Goal: Information Seeking & Learning: Learn about a topic

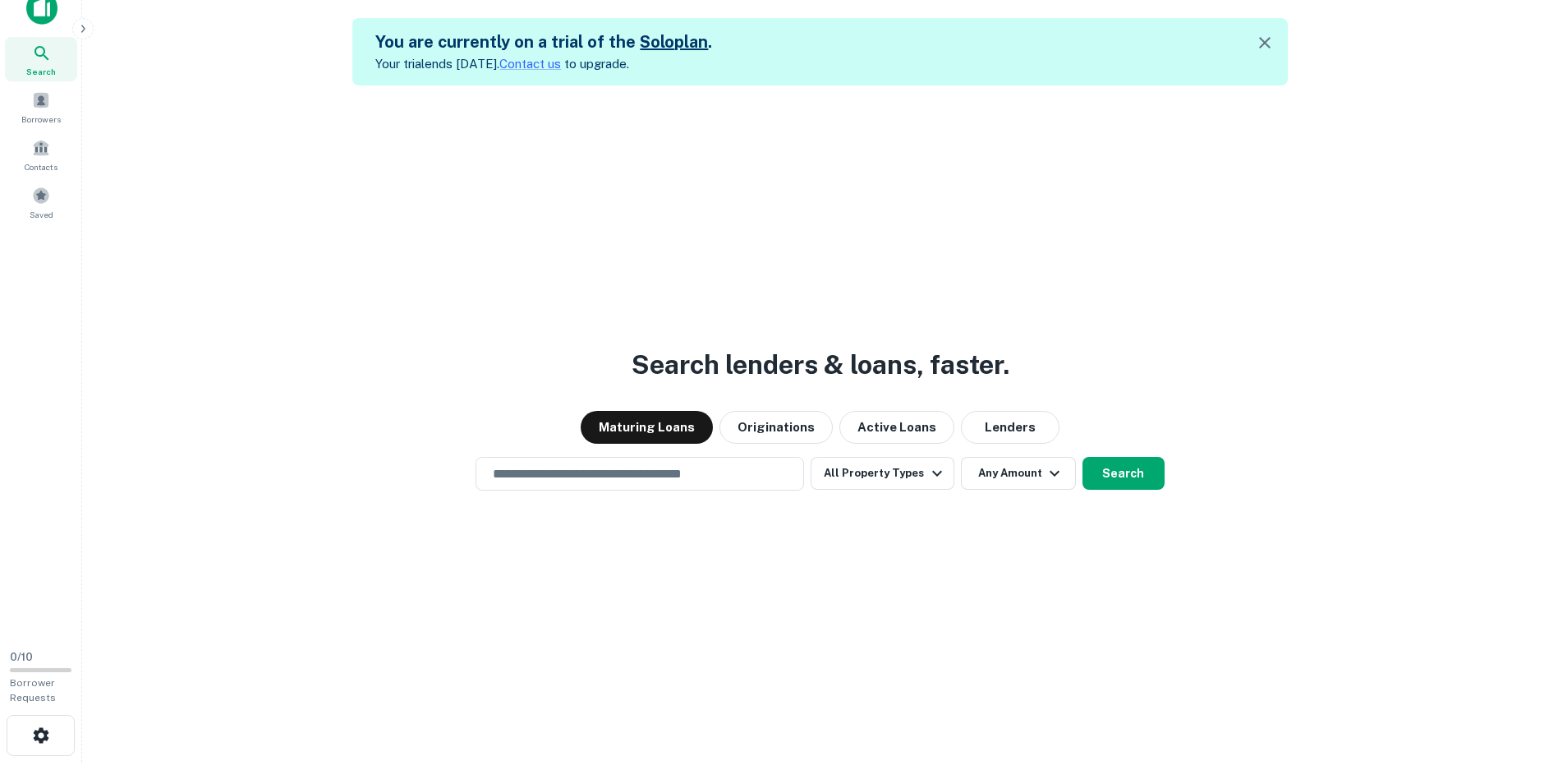
scroll to position [27, 0]
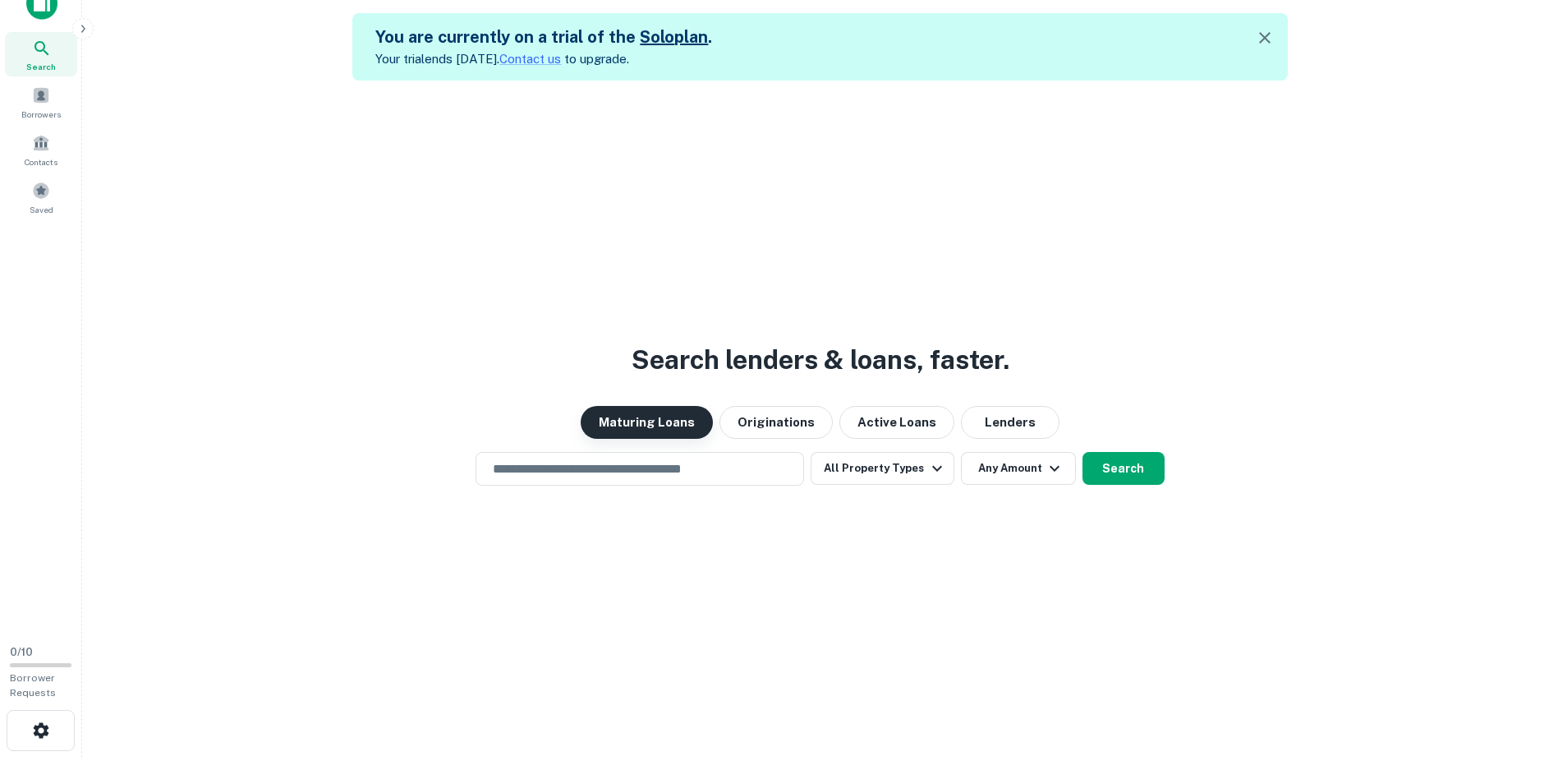
click at [665, 417] on button "Maturing Loans" at bounding box center [647, 422] width 133 height 33
click at [883, 475] on button "All Property Types" at bounding box center [882, 468] width 143 height 33
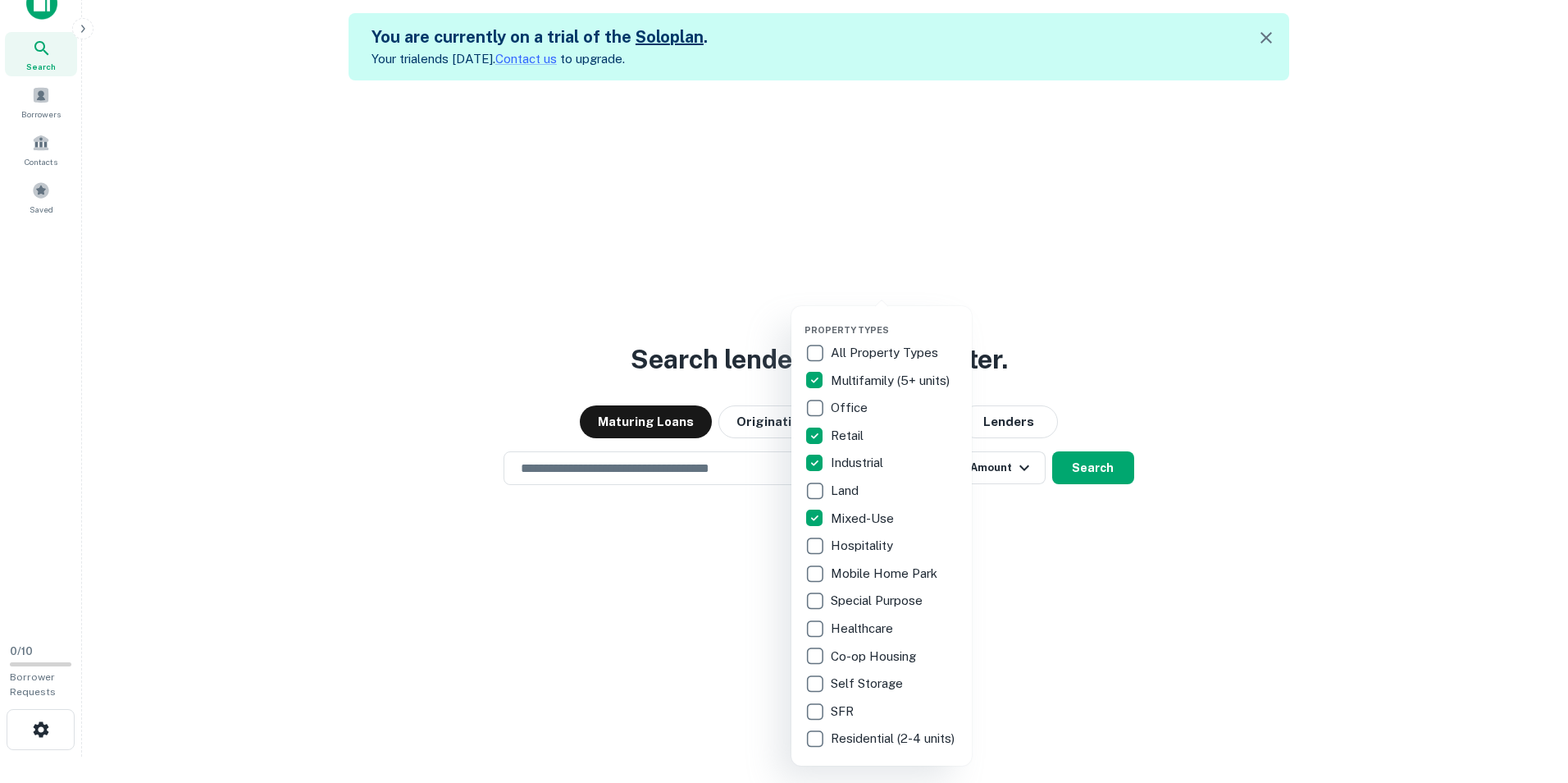
click at [1134, 602] on div at bounding box center [784, 392] width 1568 height 783
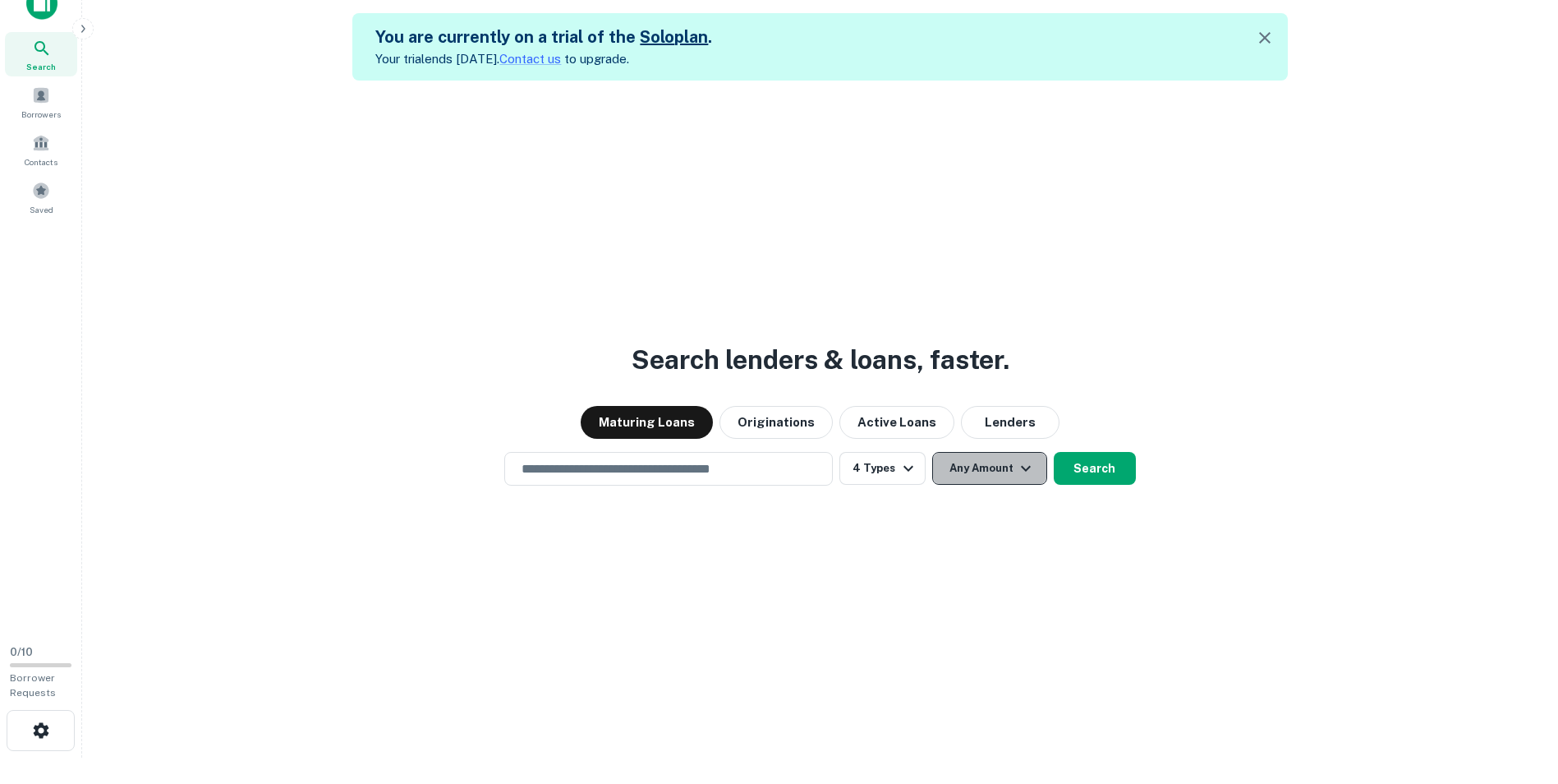
click at [983, 474] on button "Any Amount" at bounding box center [989, 468] width 115 height 33
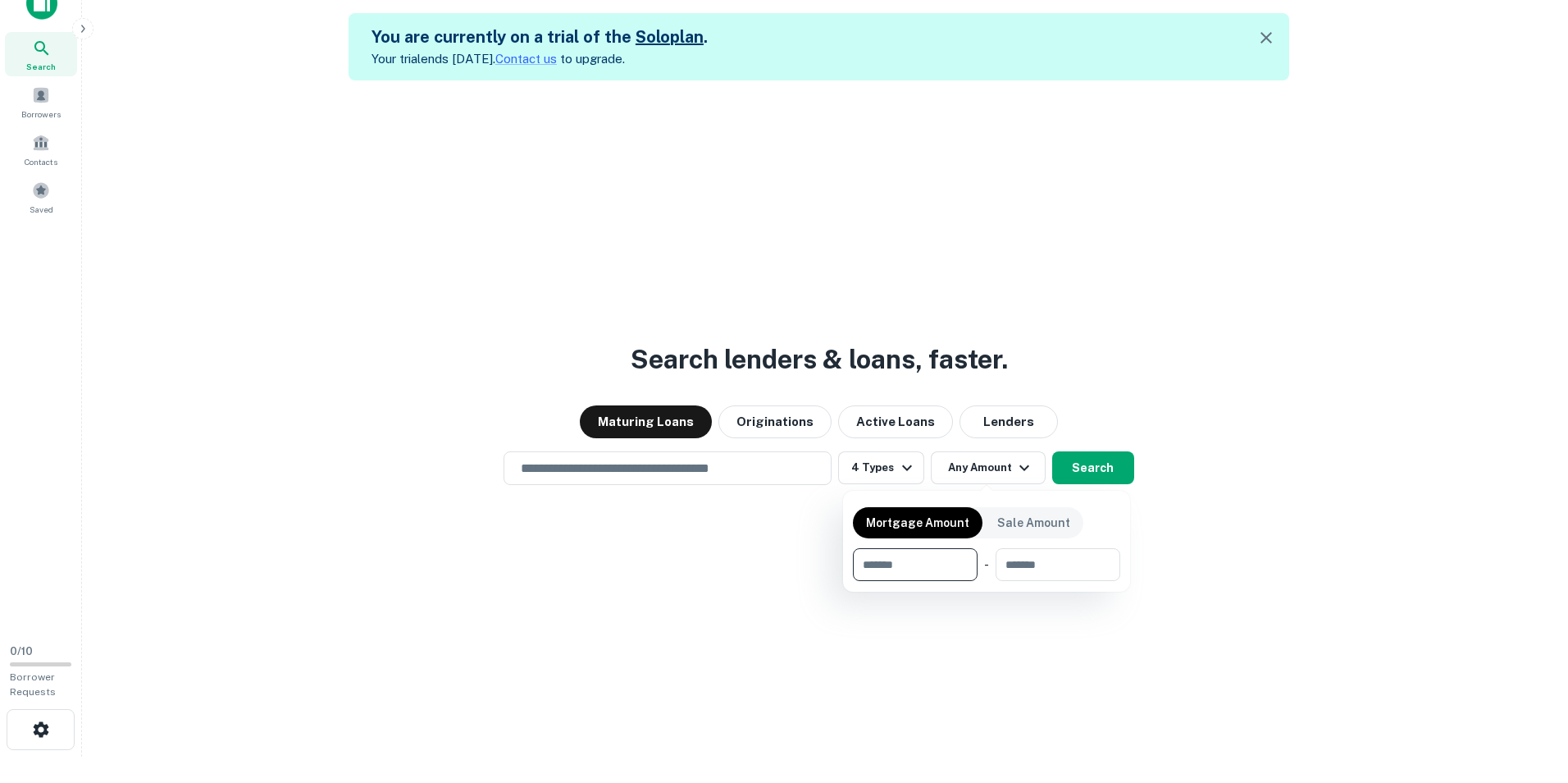
click at [899, 569] on input "number" at bounding box center [908, 564] width 113 height 33
type input "*******"
click at [1032, 641] on div at bounding box center [784, 392] width 1568 height 783
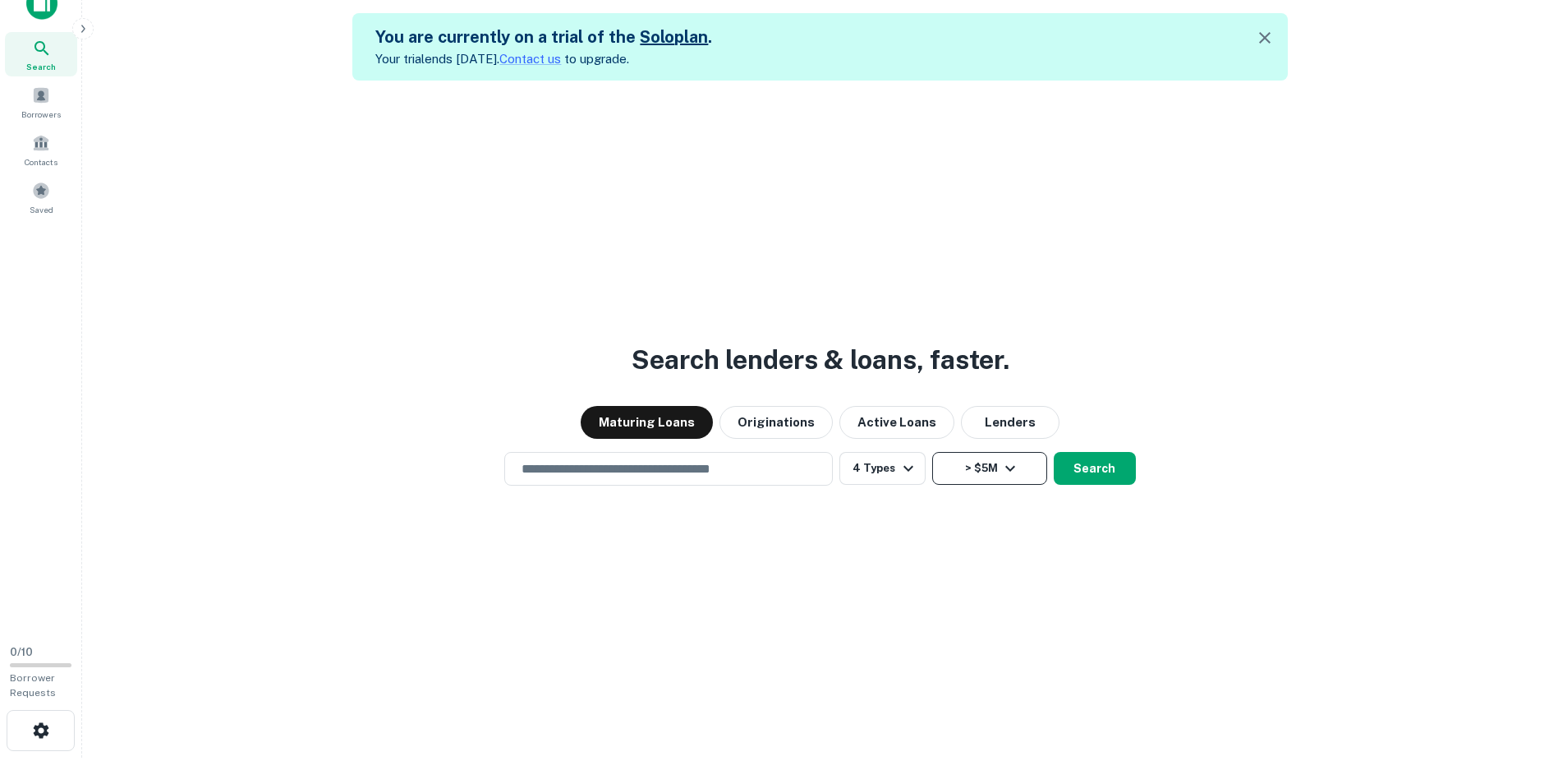
click at [971, 469] on button "> $5M" at bounding box center [989, 468] width 115 height 33
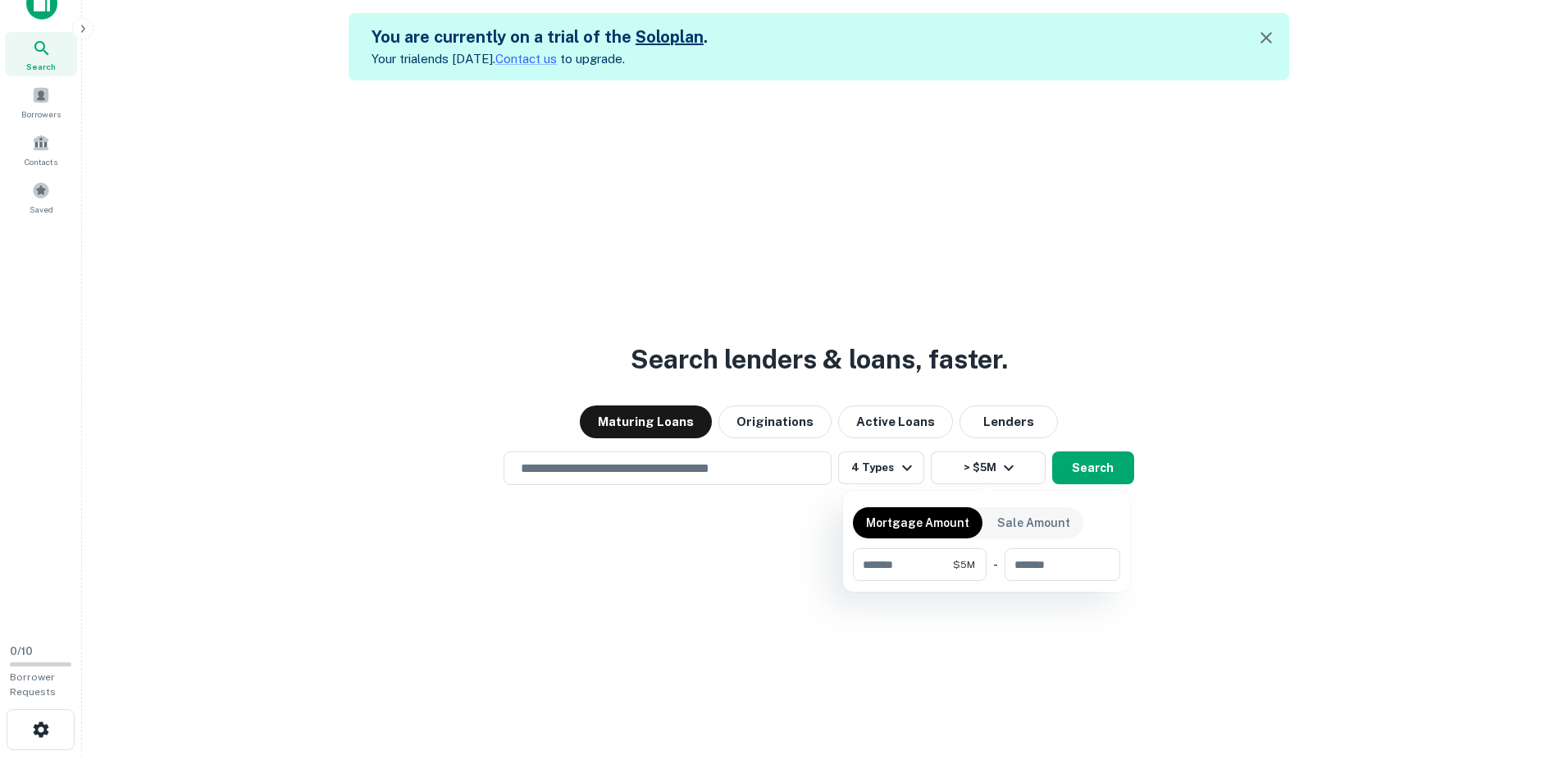
click at [1048, 649] on div at bounding box center [784, 392] width 1568 height 783
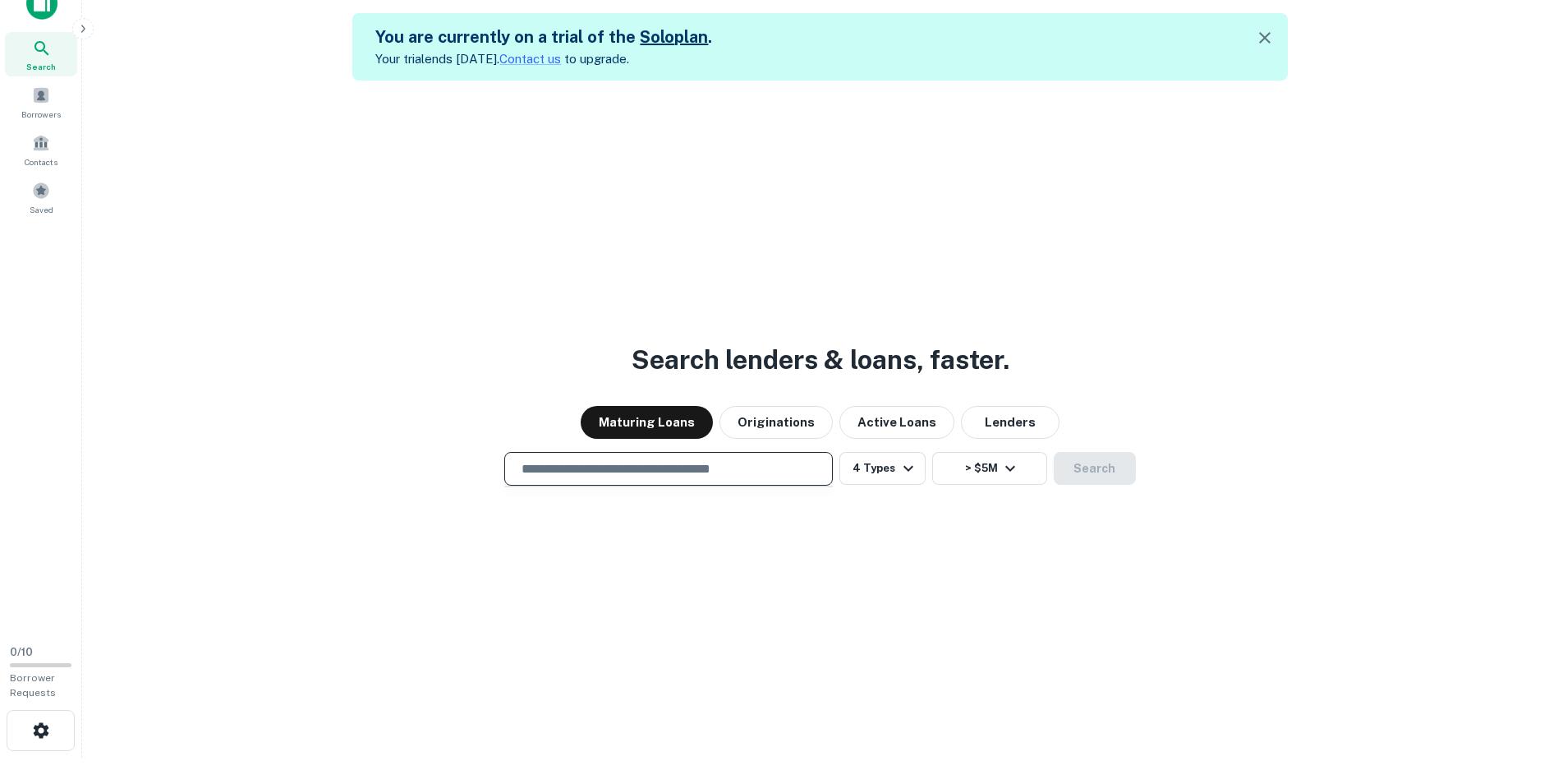
click at [552, 477] on input "text" at bounding box center [668, 468] width 314 height 19
drag, startPoint x: 665, startPoint y: 481, endPoint x: 634, endPoint y: 478, distance: 31.1
click at [662, 478] on div "​" at bounding box center [668, 468] width 329 height 34
click at [625, 475] on input "text" at bounding box center [668, 468] width 314 height 19
click at [632, 470] on input "text" at bounding box center [668, 468] width 314 height 19
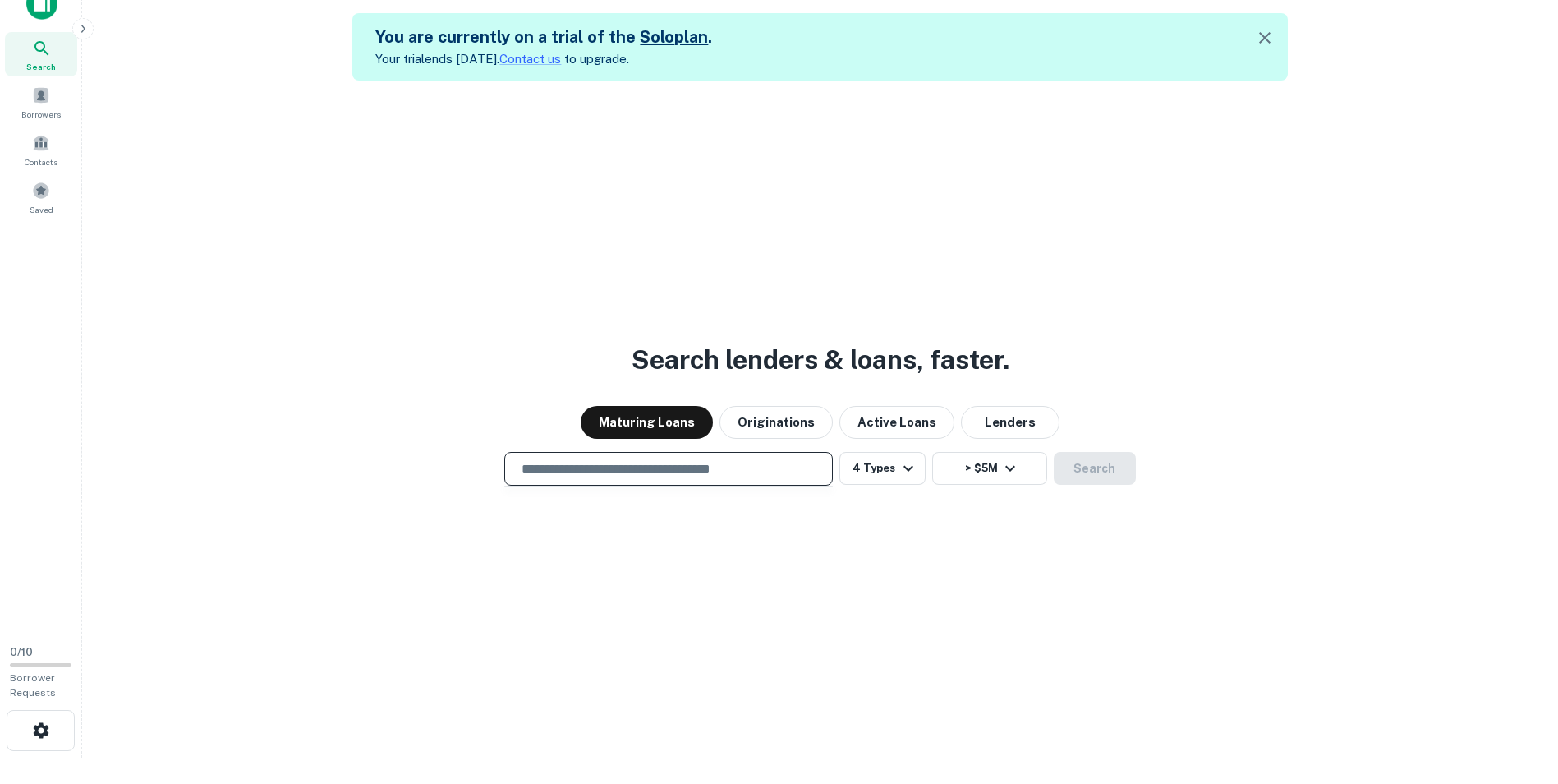
click at [754, 584] on div "Search lenders & loans, faster. Maturing Loans Originations Active Loans Lender…" at bounding box center [820, 472] width 1449 height 784
click at [624, 467] on input "text" at bounding box center [668, 468] width 314 height 19
type input "*"
type input "**********"
click at [1071, 470] on button "Search" at bounding box center [1094, 468] width 82 height 33
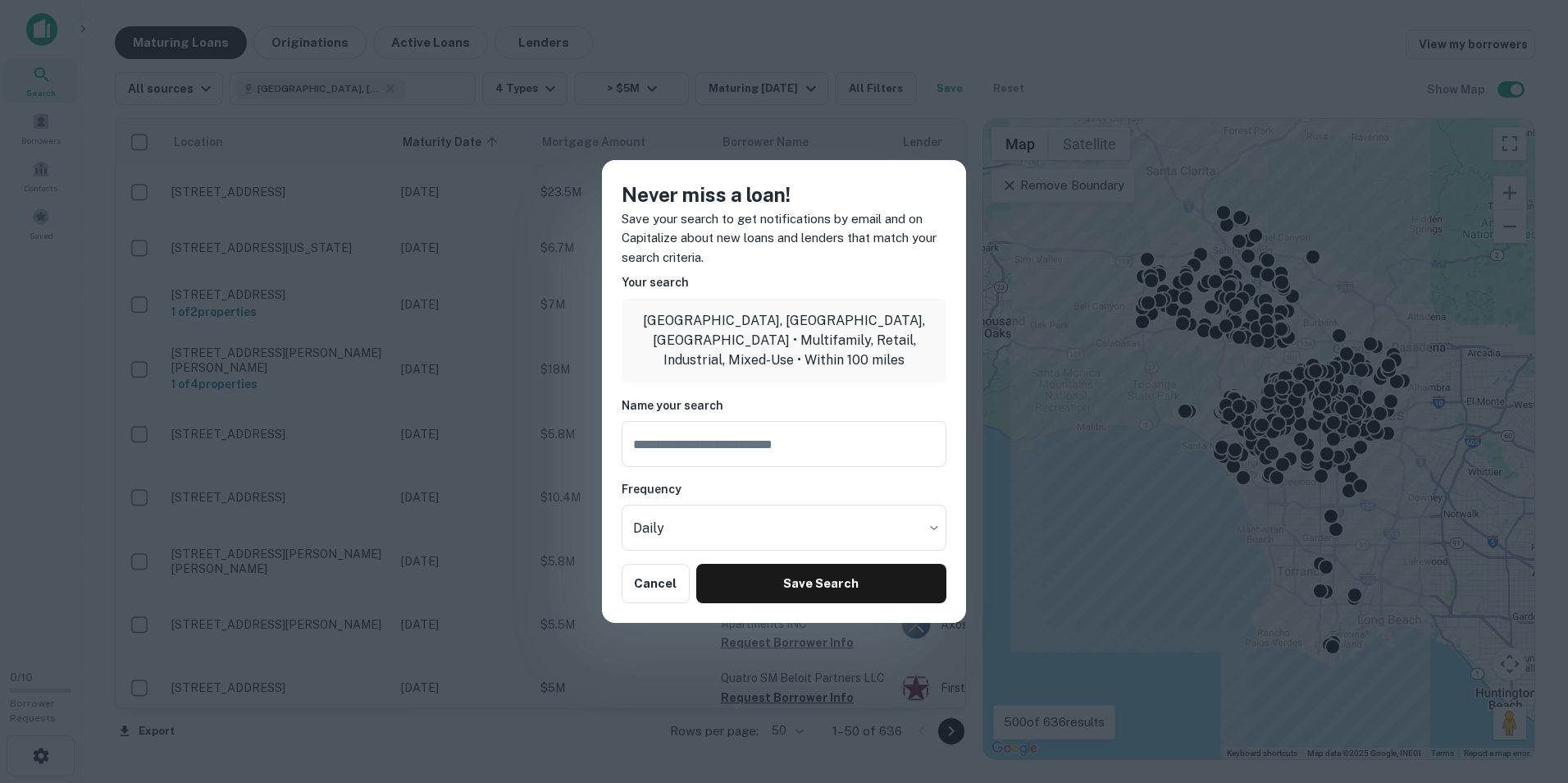
click at [615, 597] on div "Never miss a loan! Save your search to get notifications by email and on Capita…" at bounding box center [784, 392] width 364 height 463
click at [660, 584] on button "Cancel" at bounding box center [656, 583] width 68 height 40
click at [645, 584] on button "Cancel" at bounding box center [656, 583] width 68 height 40
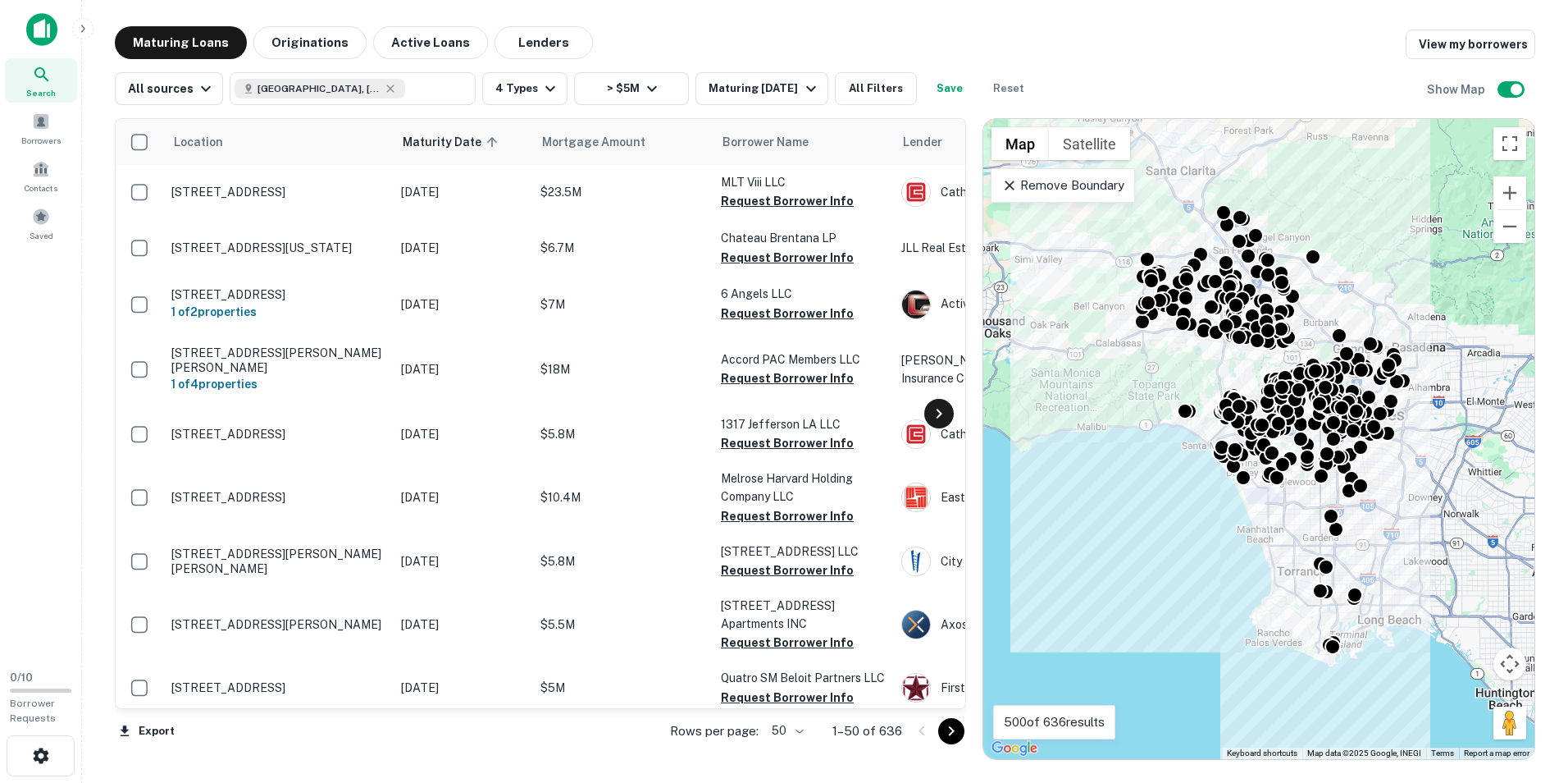
click at [935, 414] on icon at bounding box center [938, 413] width 19 height 19
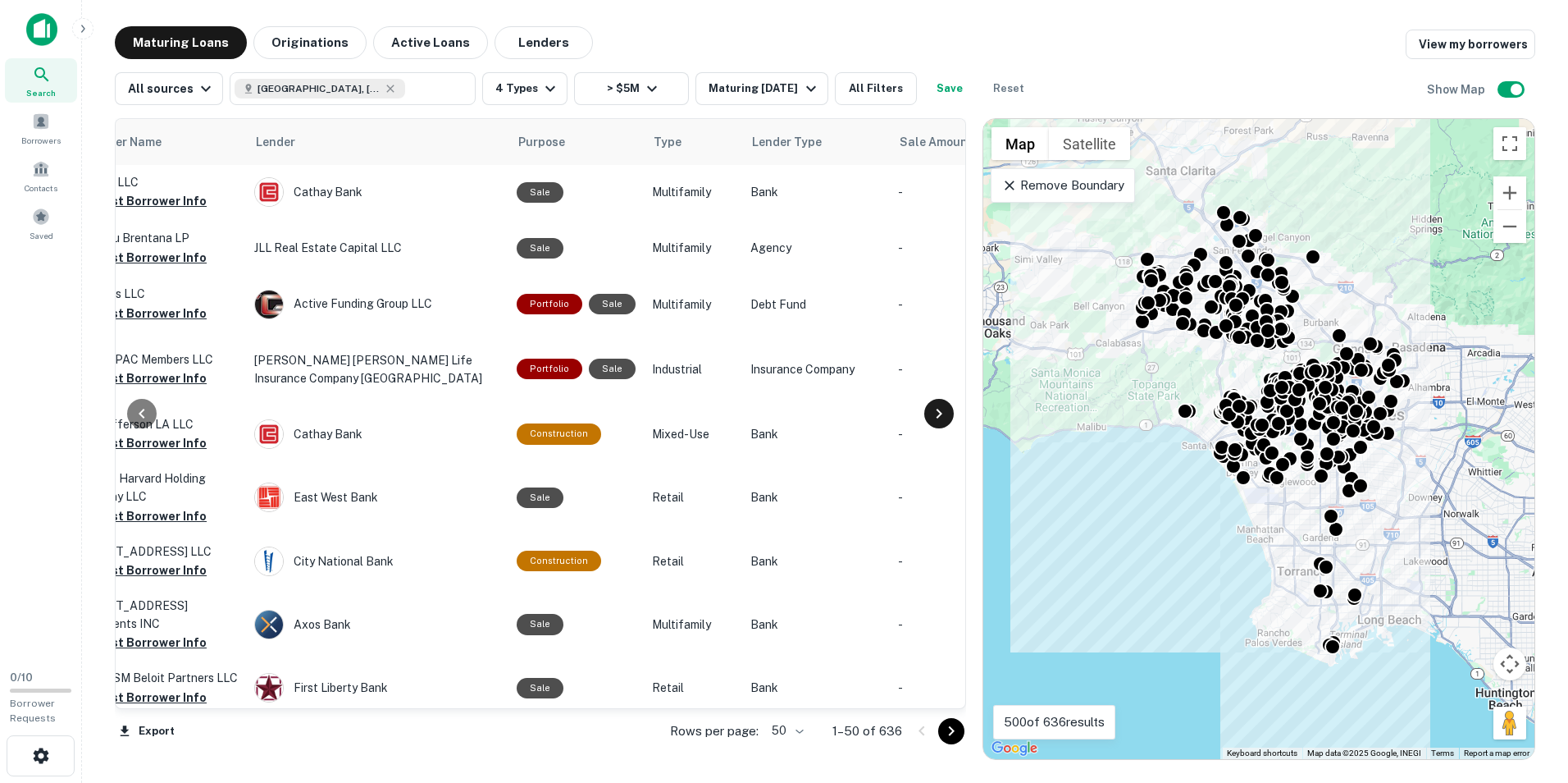
scroll to position [0, 689]
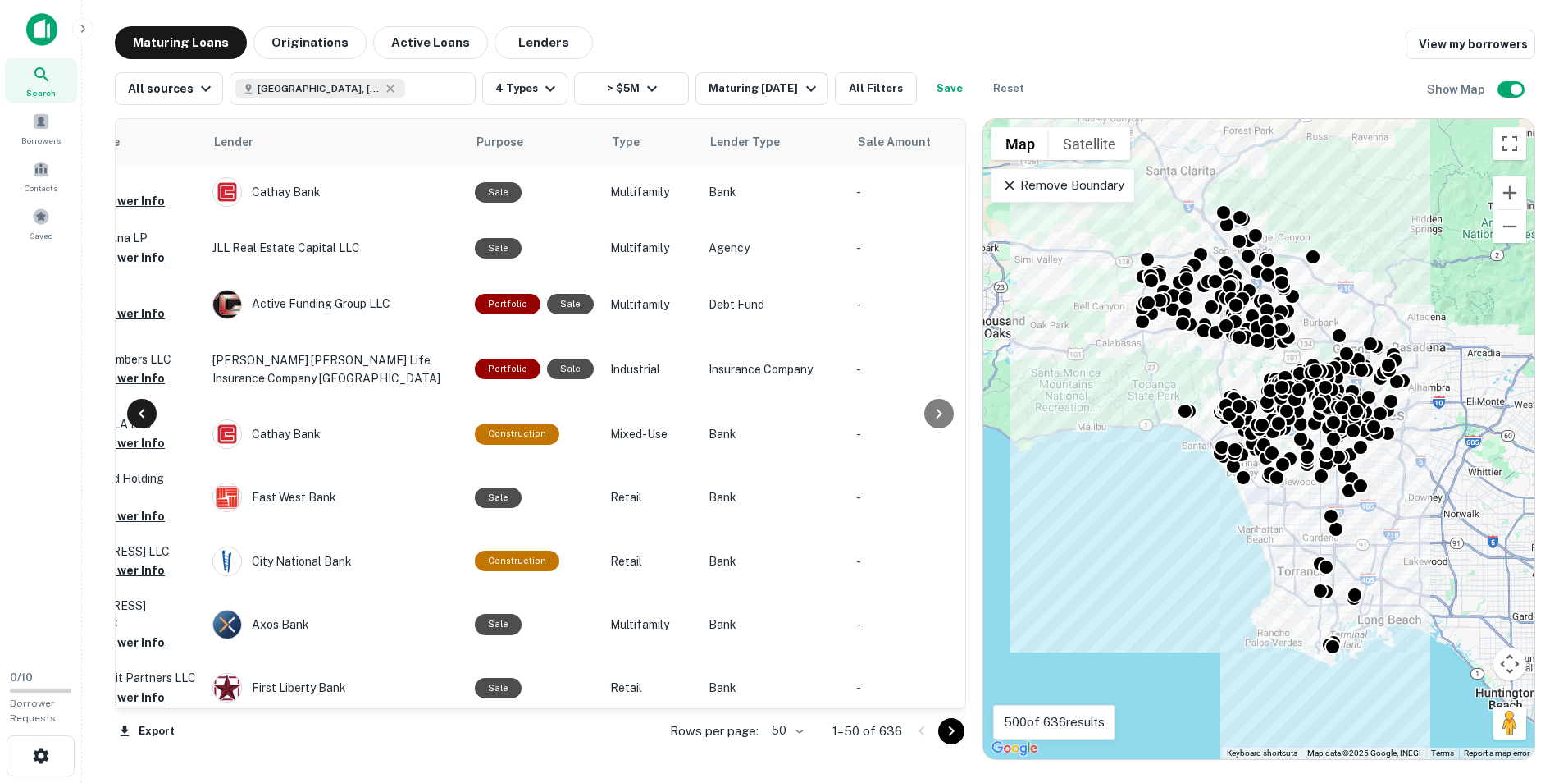
click at [140, 404] on icon at bounding box center [141, 413] width 19 height 19
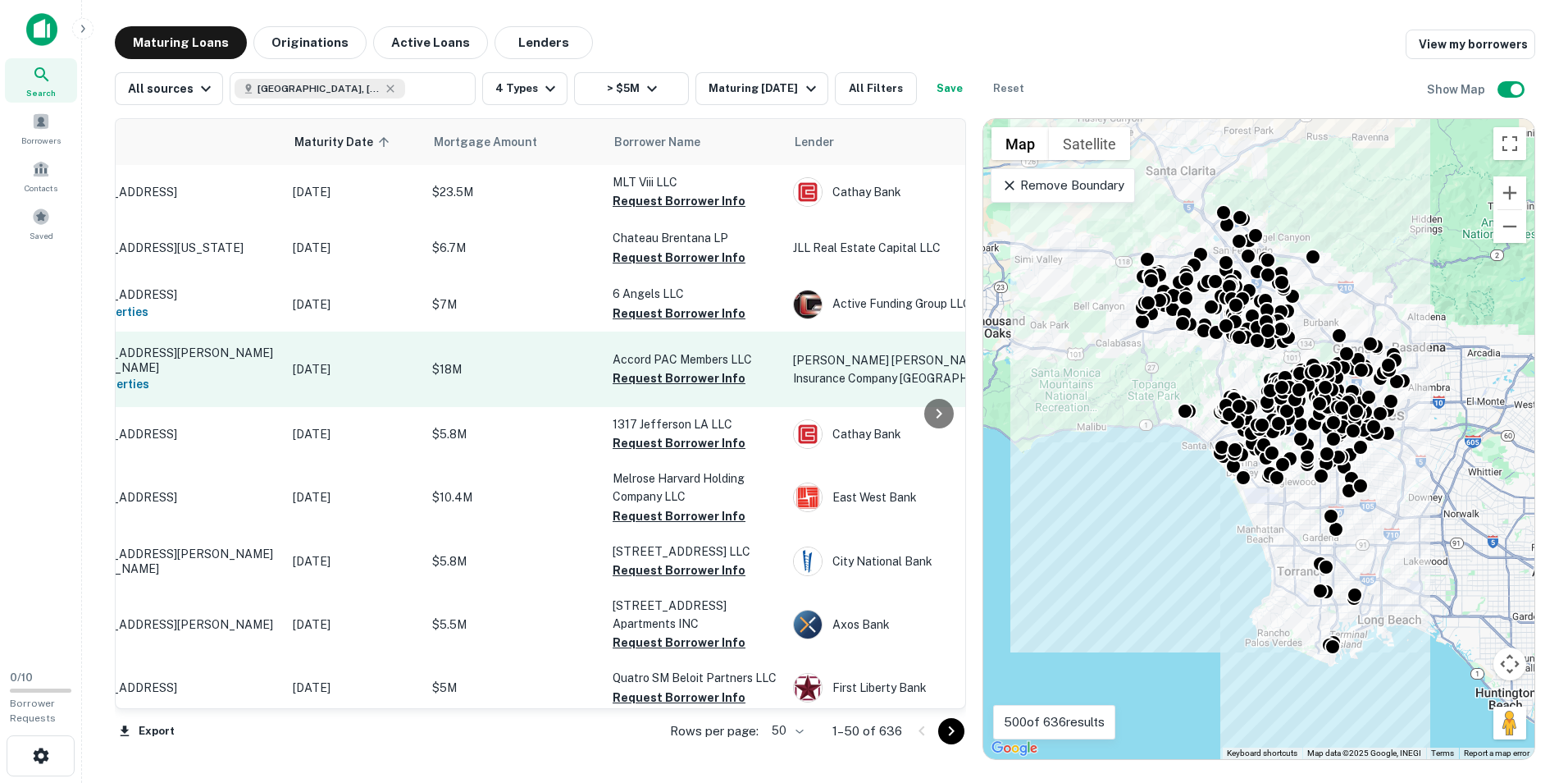
scroll to position [0, 0]
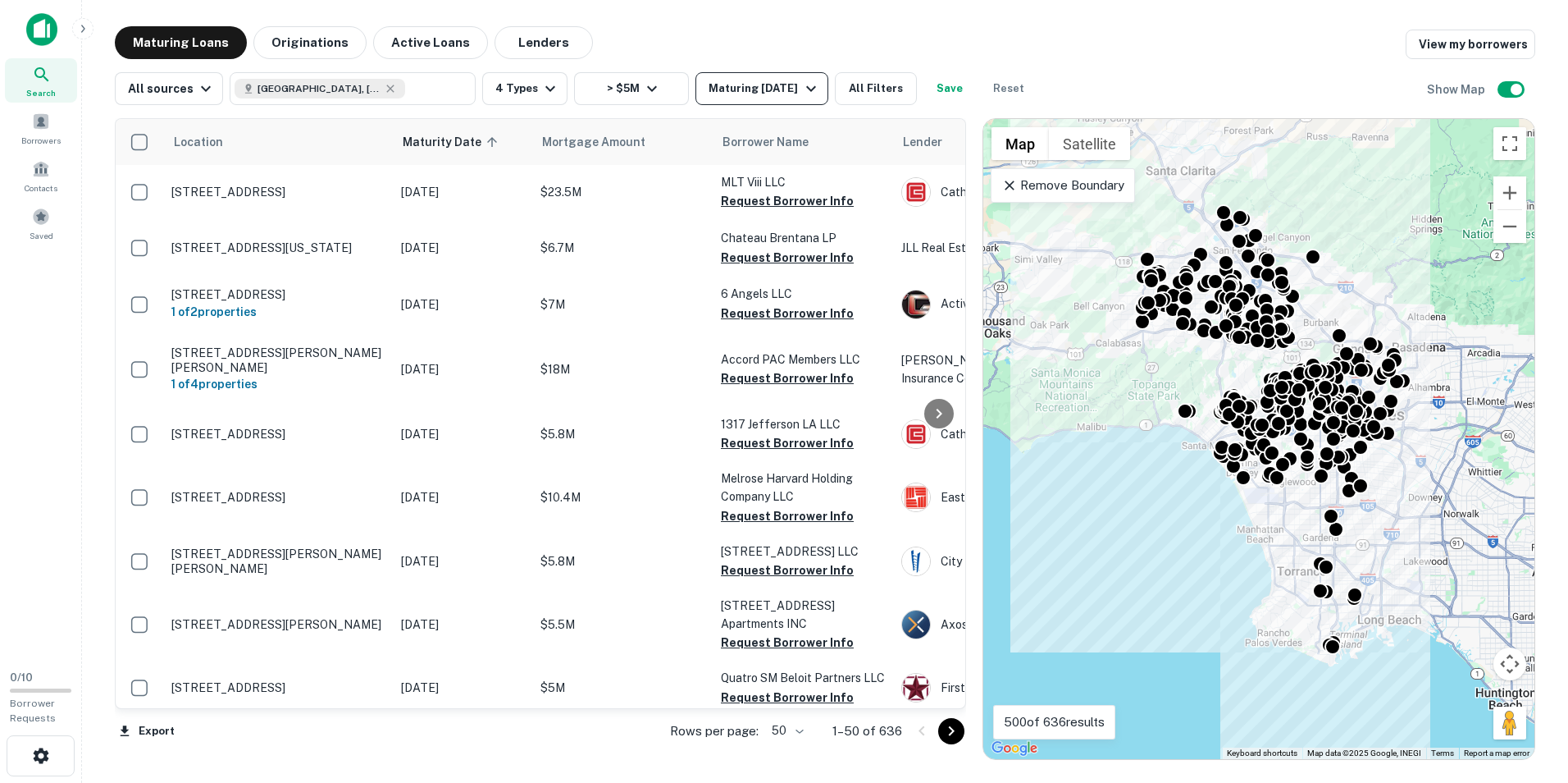
click at [761, 85] on div "Maturing [DATE]" at bounding box center [763, 88] width 111 height 19
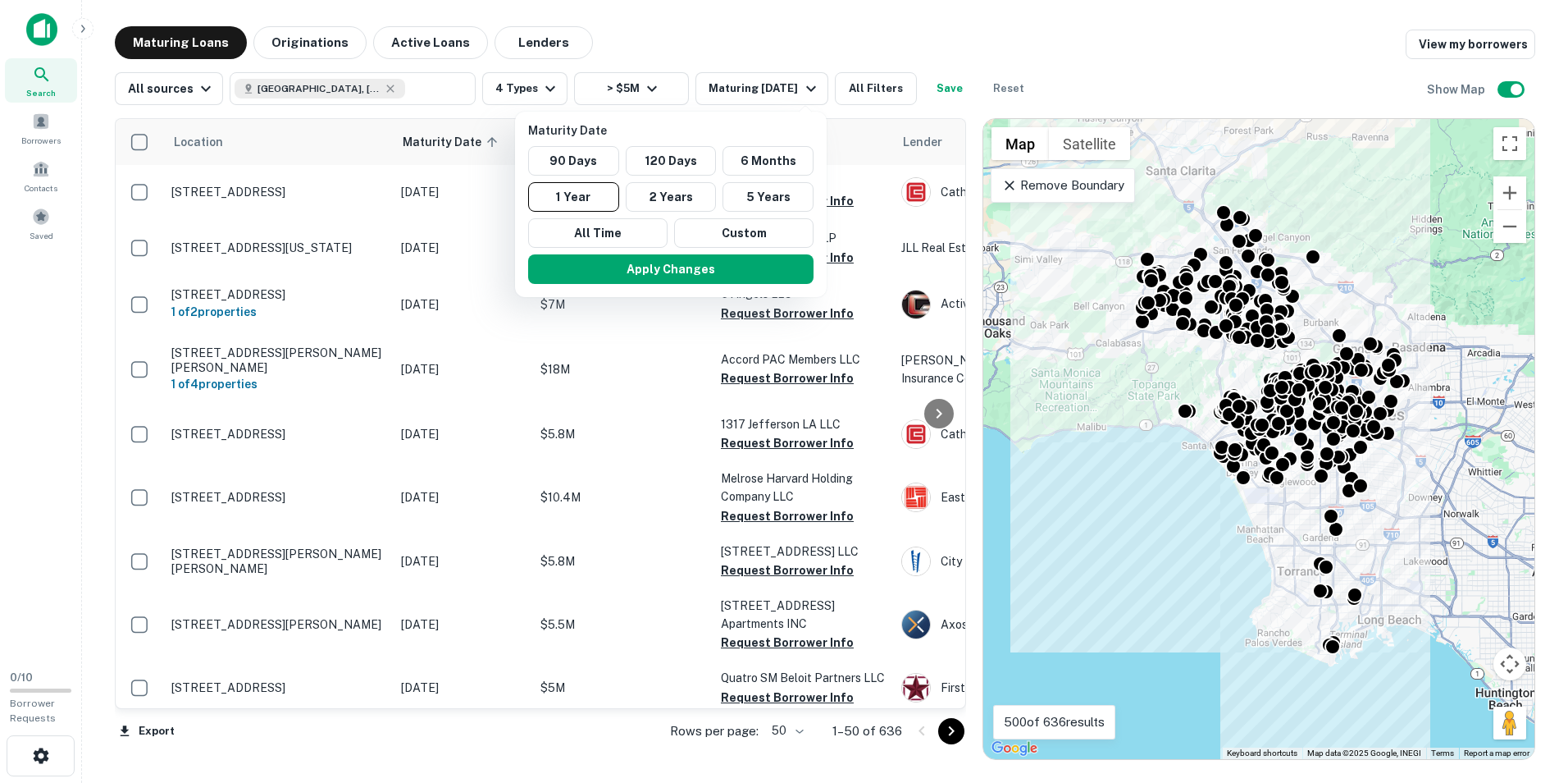
click at [1145, 51] on div at bounding box center [784, 392] width 1568 height 783
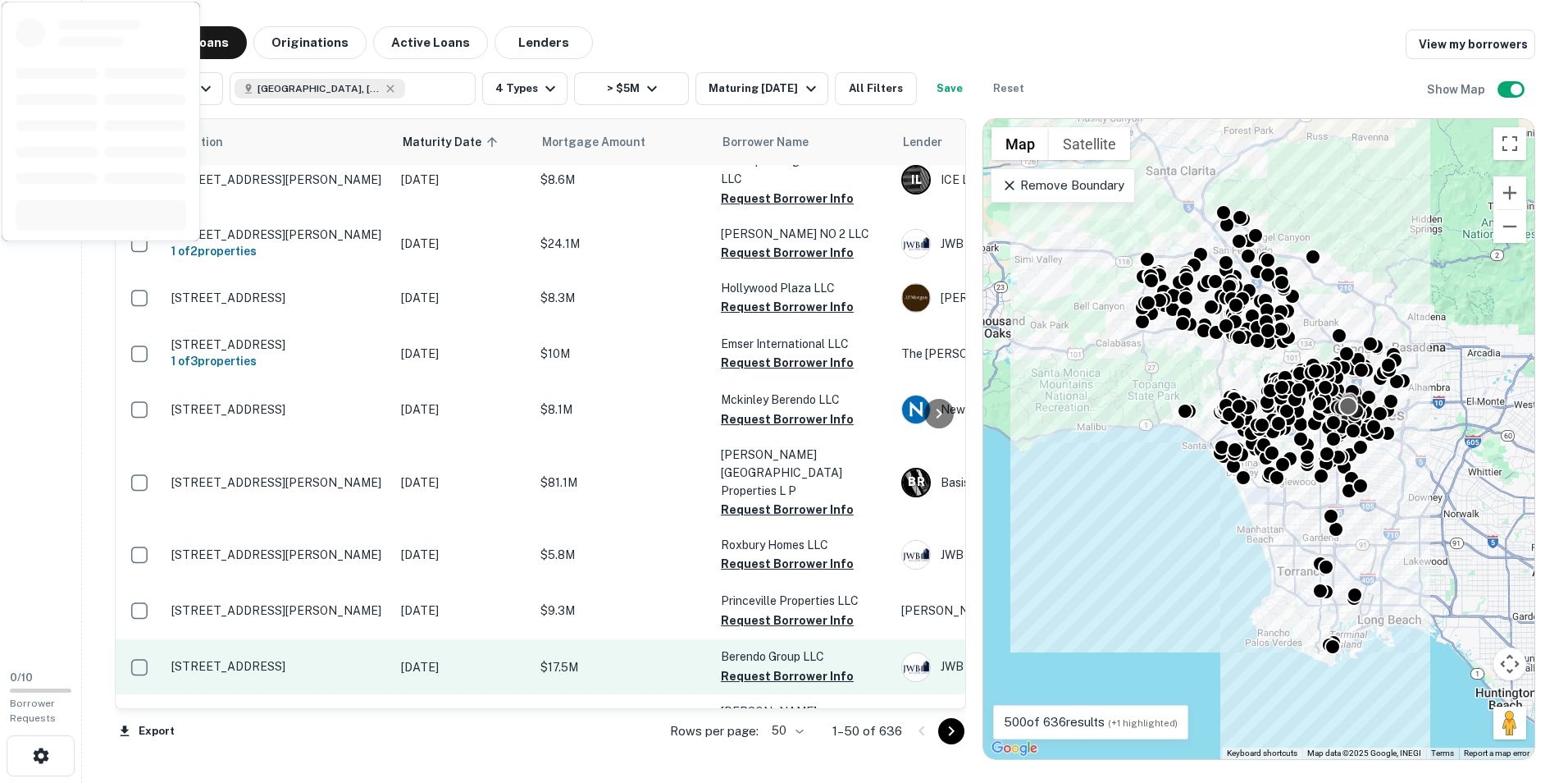
scroll to position [574, 0]
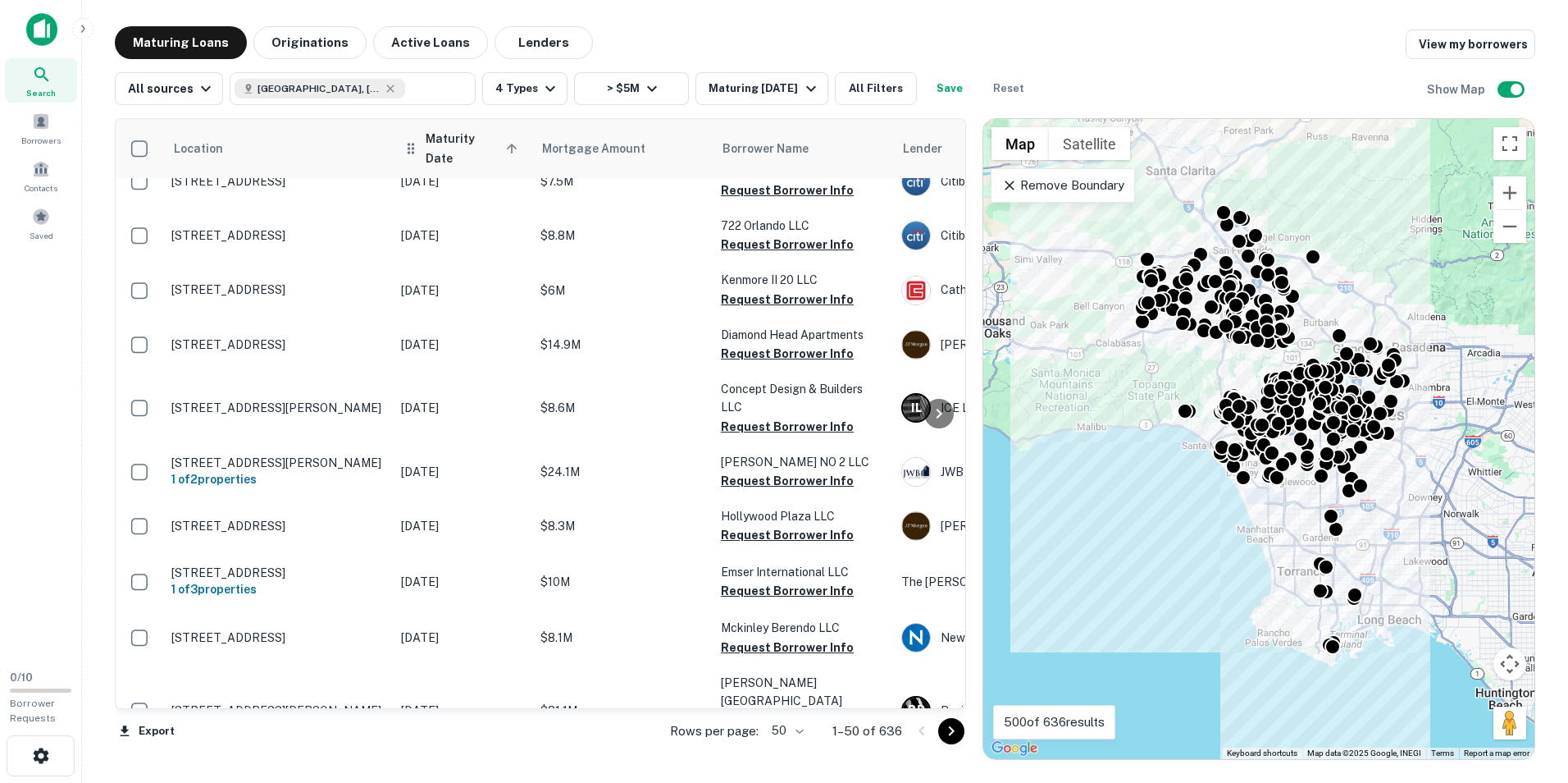
click at [462, 138] on span "Maturity Date sorted ascending" at bounding box center [473, 148] width 96 height 40
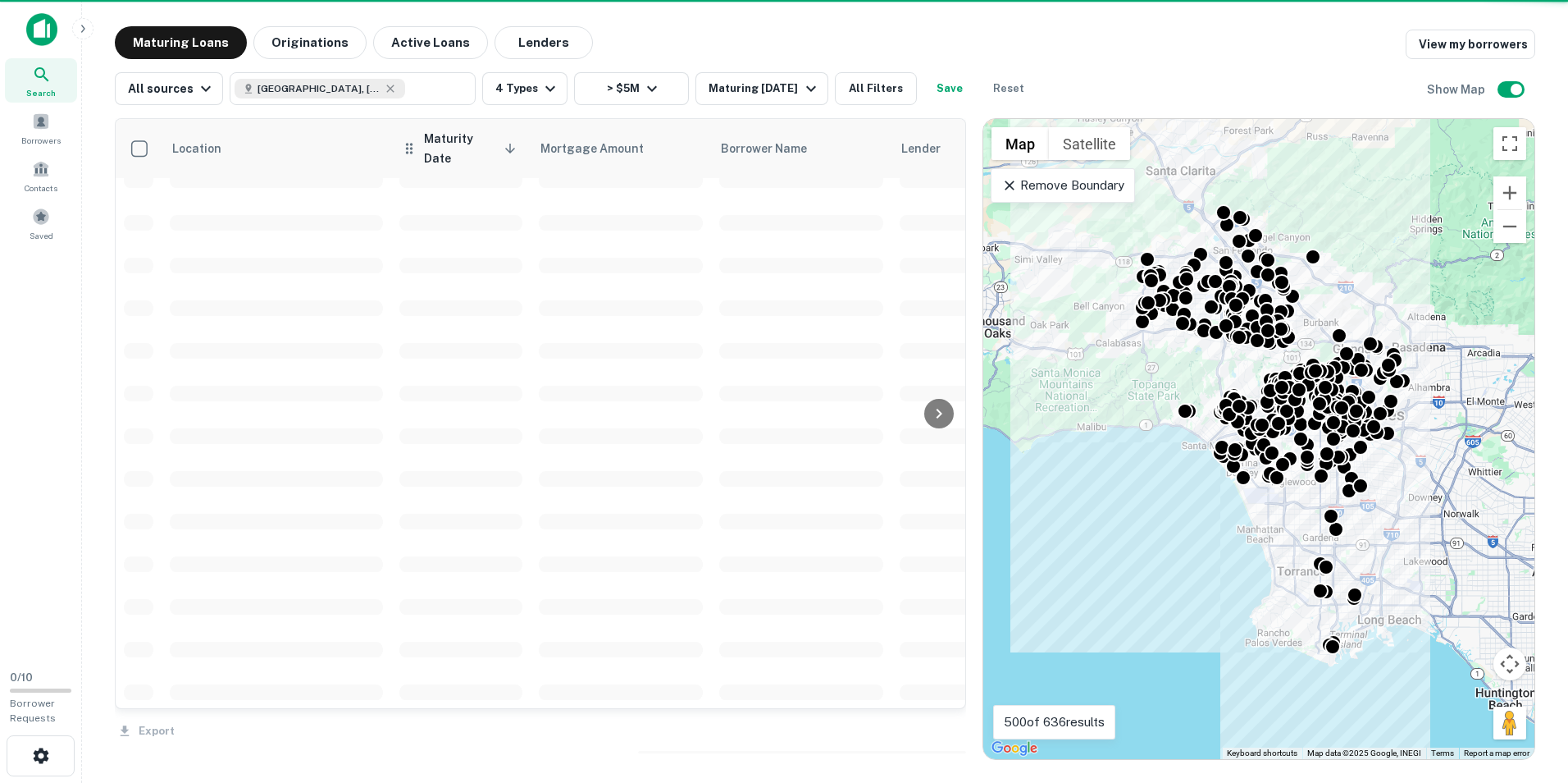
click at [498, 149] on span "Maturity Date sorted descending" at bounding box center [471, 148] width 96 height 40
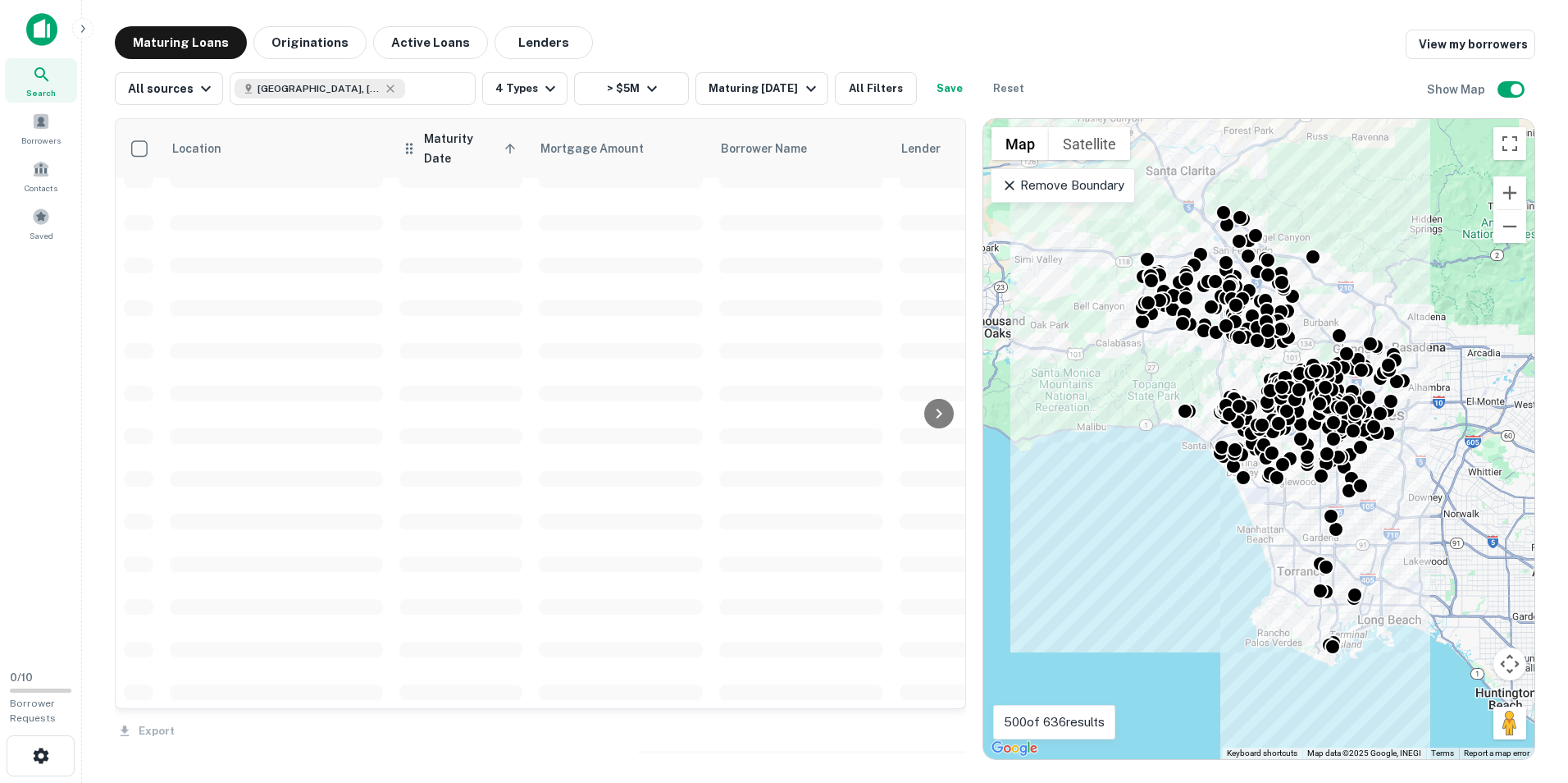
click at [409, 154] on th "Maturity Date sorted ascending" at bounding box center [461, 148] width 140 height 59
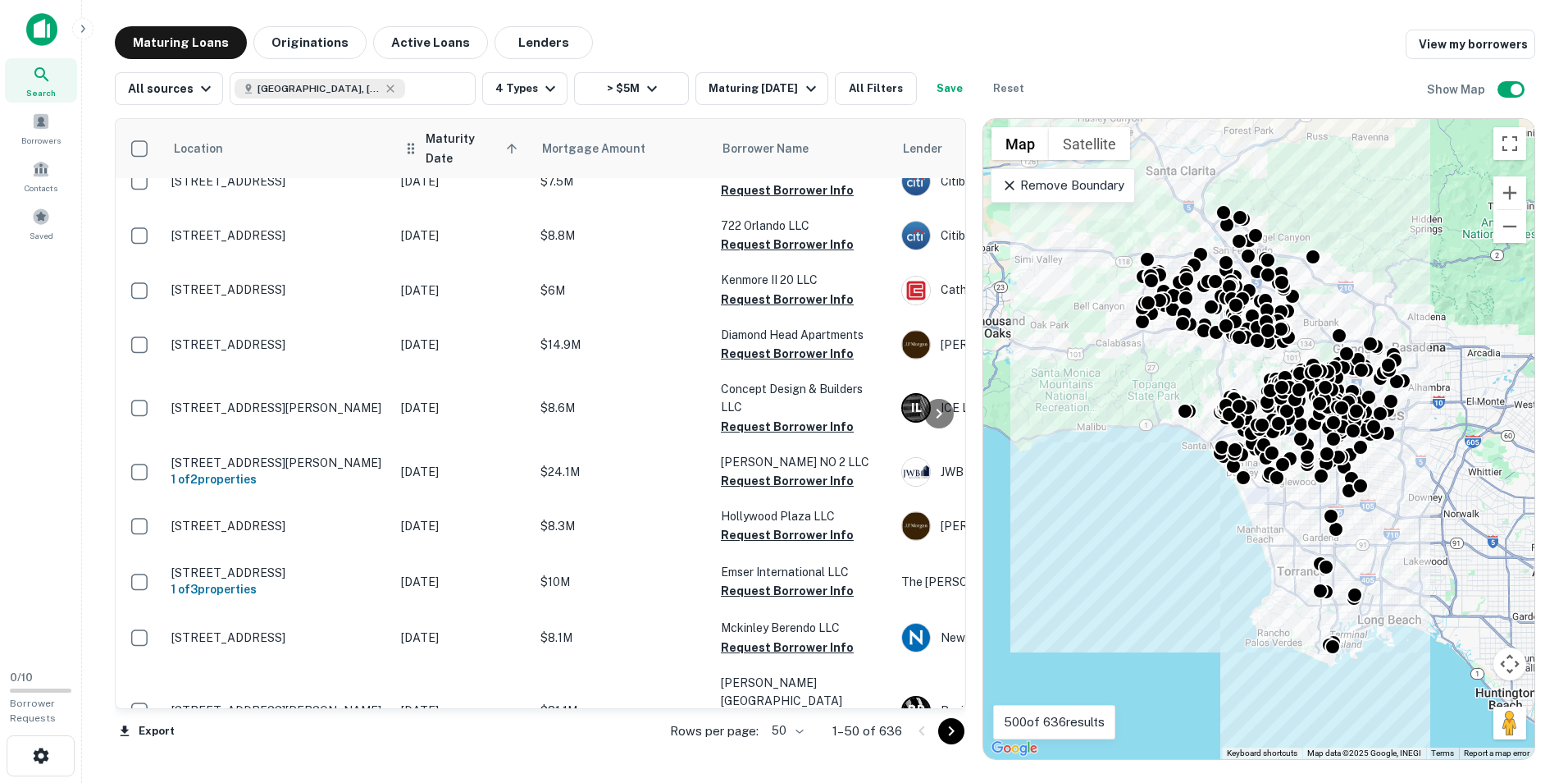
click at [415, 143] on icon at bounding box center [411, 148] width 17 height 19
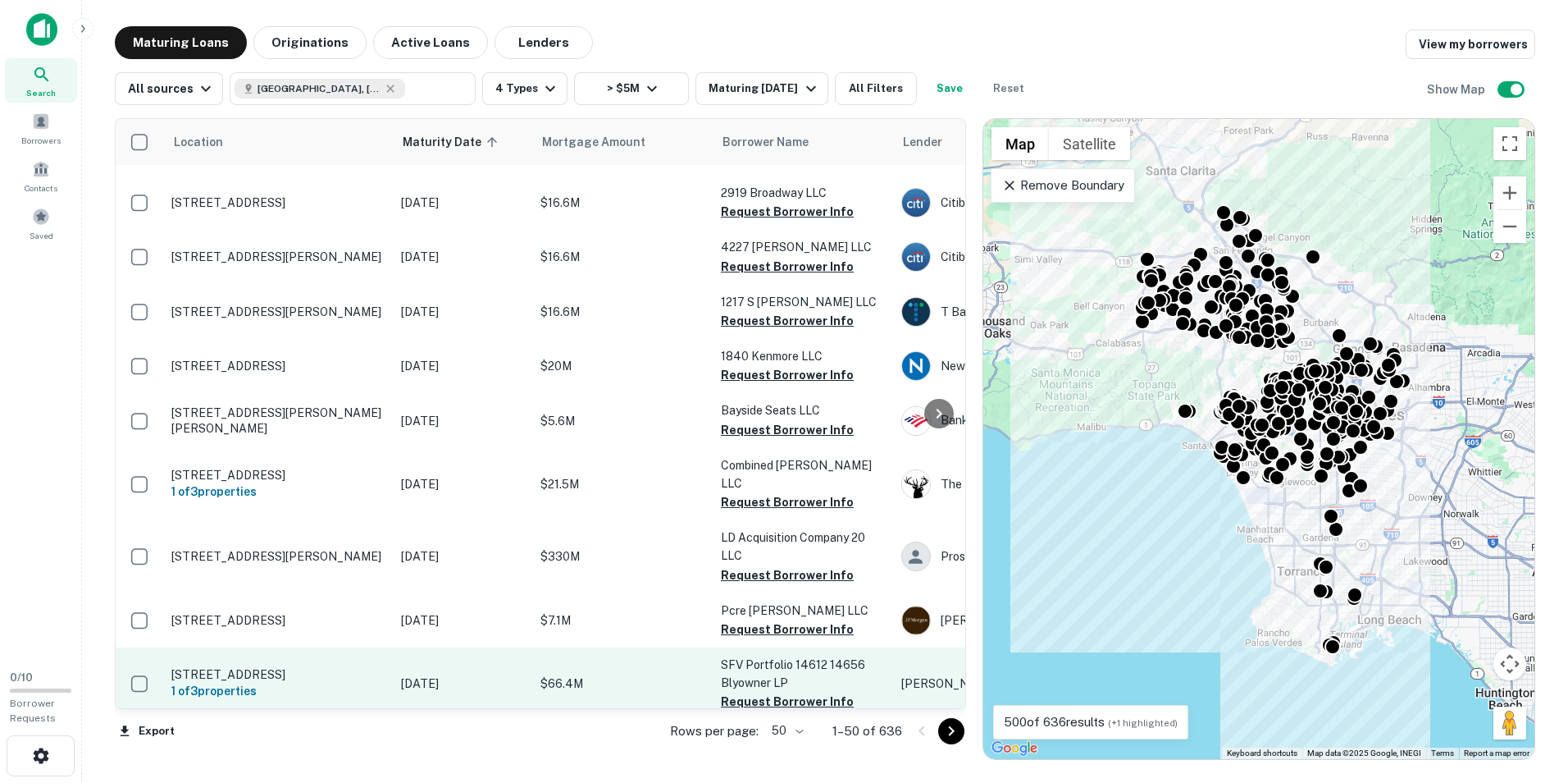
scroll to position [2382, 0]
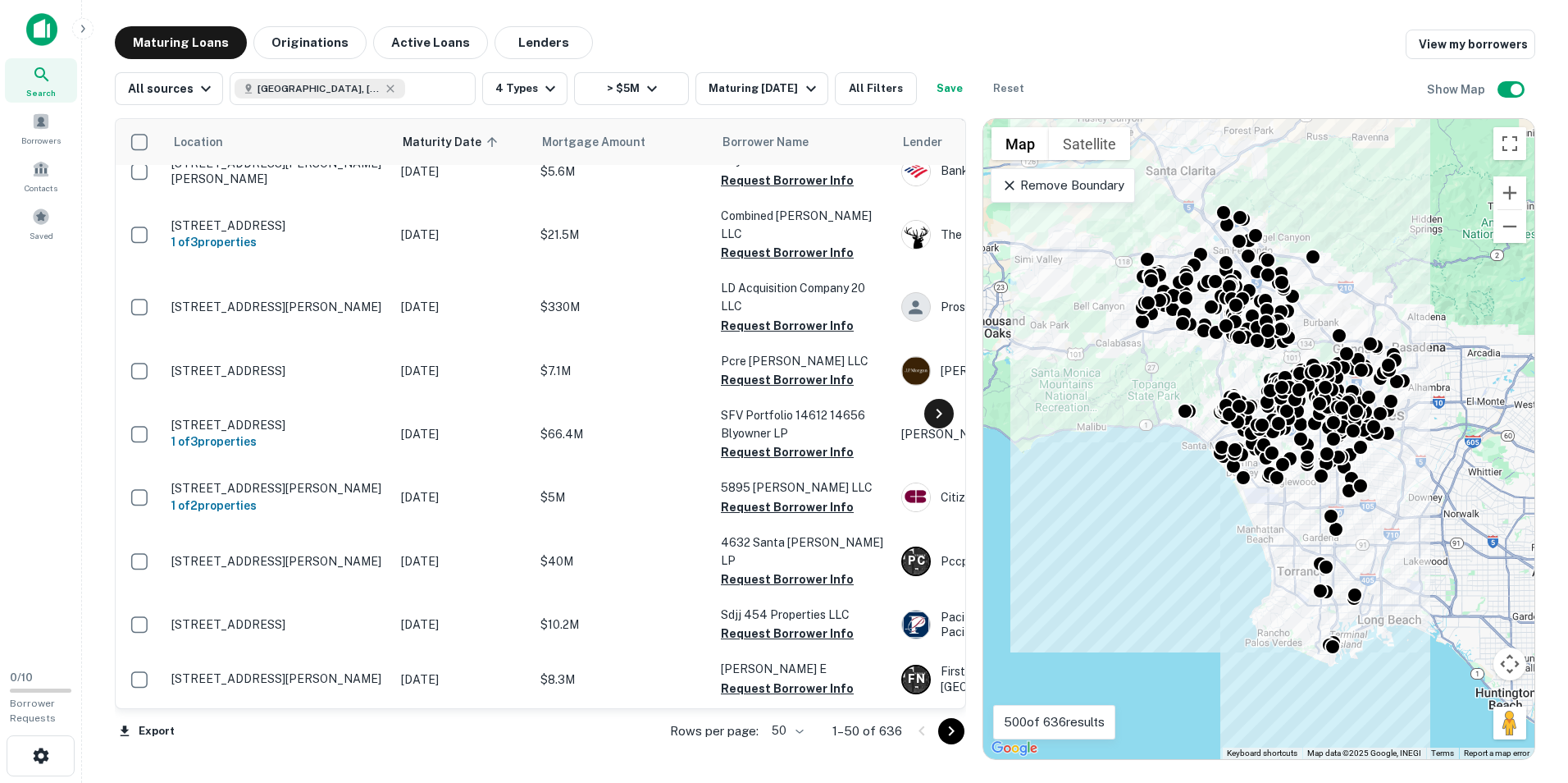
click at [936, 414] on icon at bounding box center [938, 413] width 19 height 19
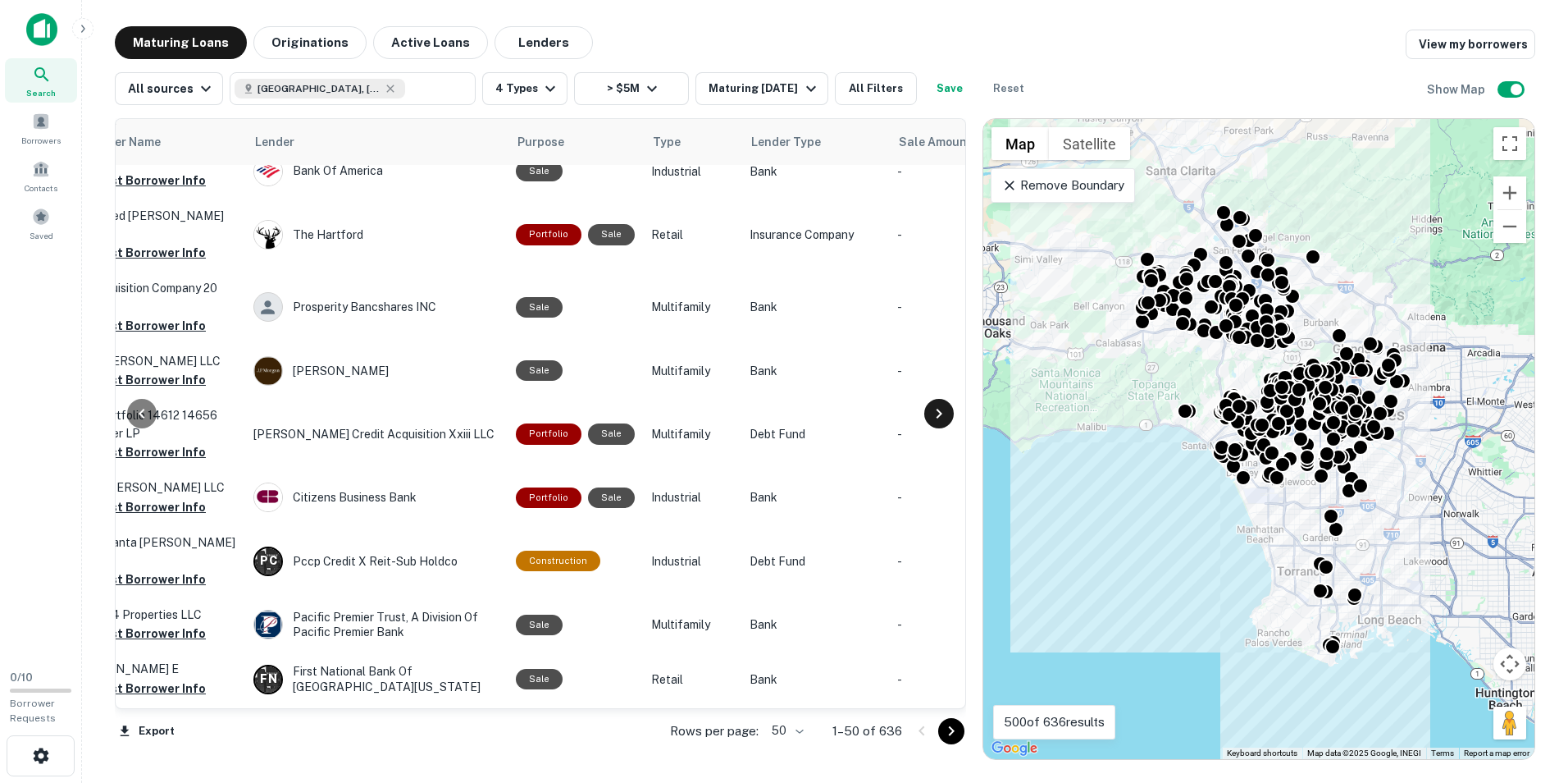
scroll to position [2382, 689]
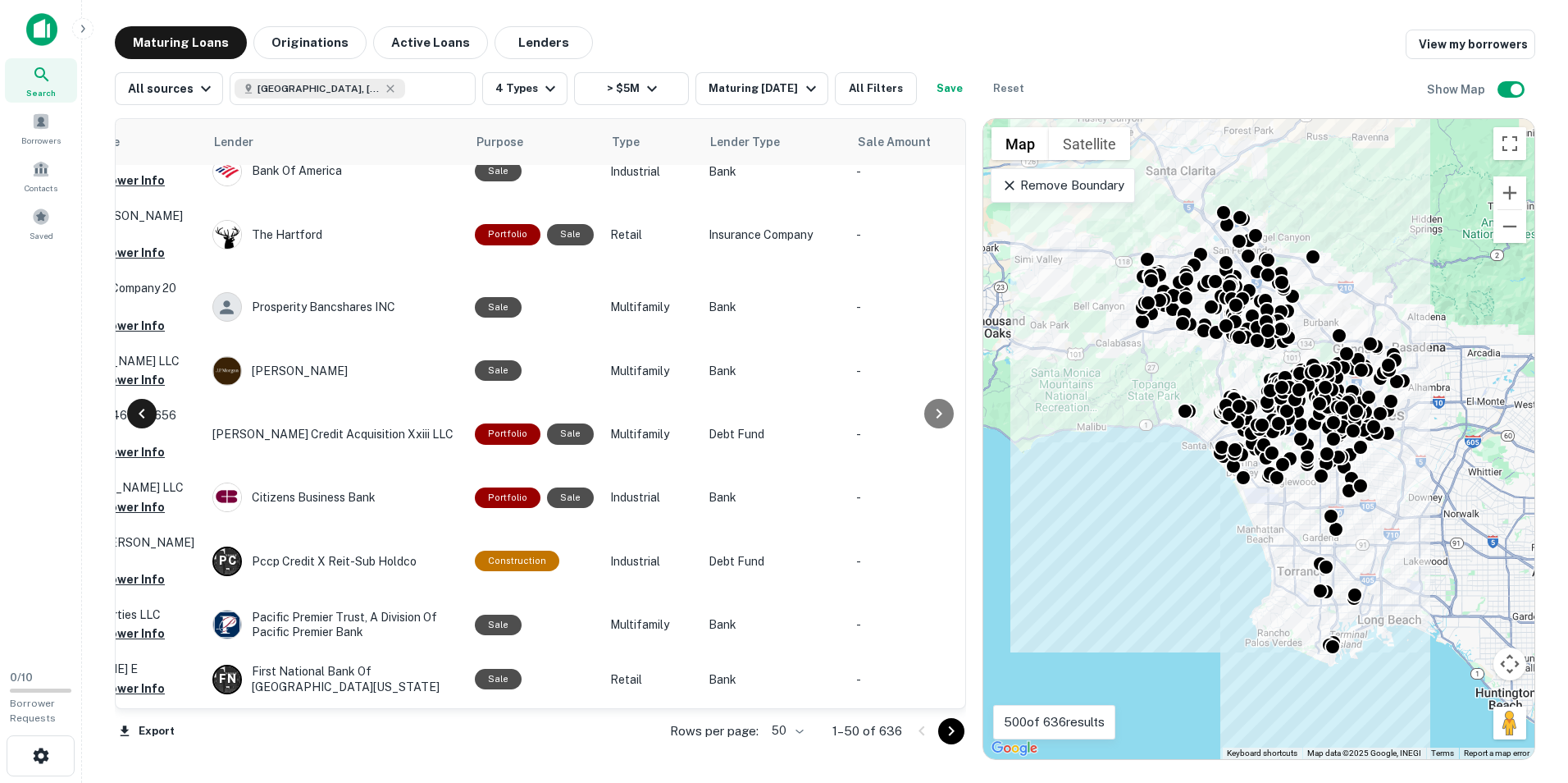
click at [141, 415] on icon at bounding box center [141, 414] width 6 height 10
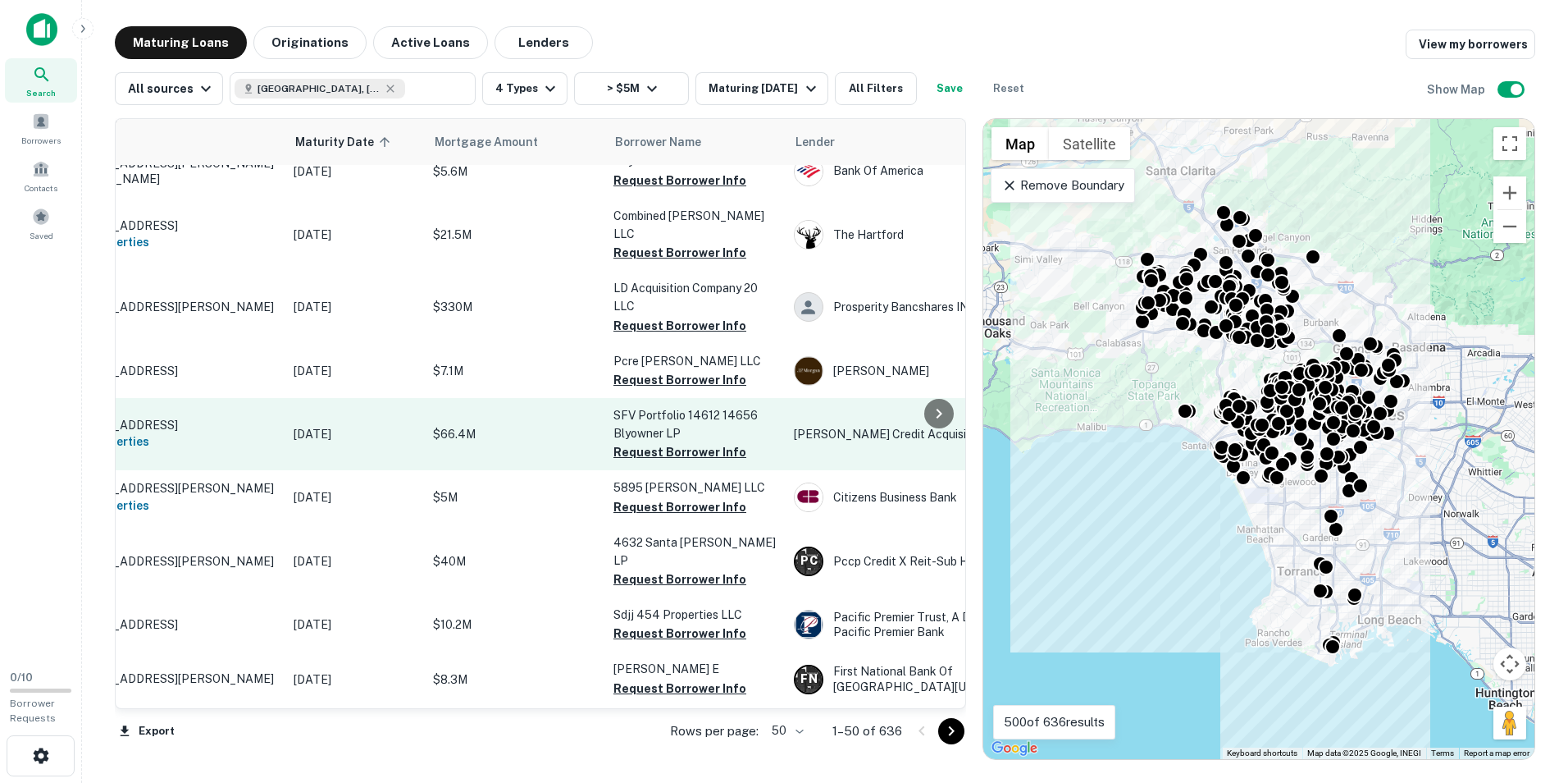
scroll to position [2382, 0]
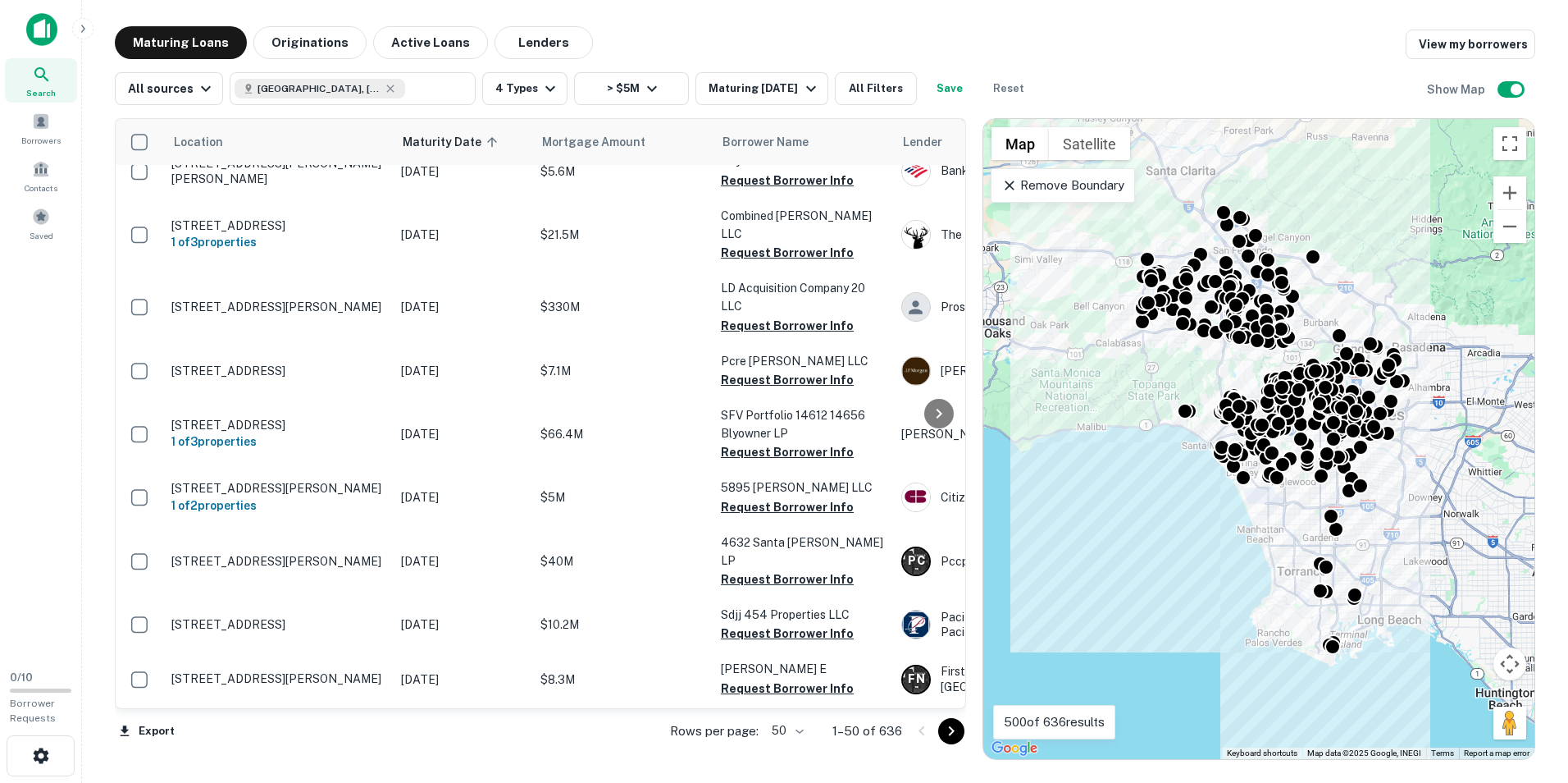
click at [947, 729] on icon "Go to next page" at bounding box center [951, 731] width 19 height 19
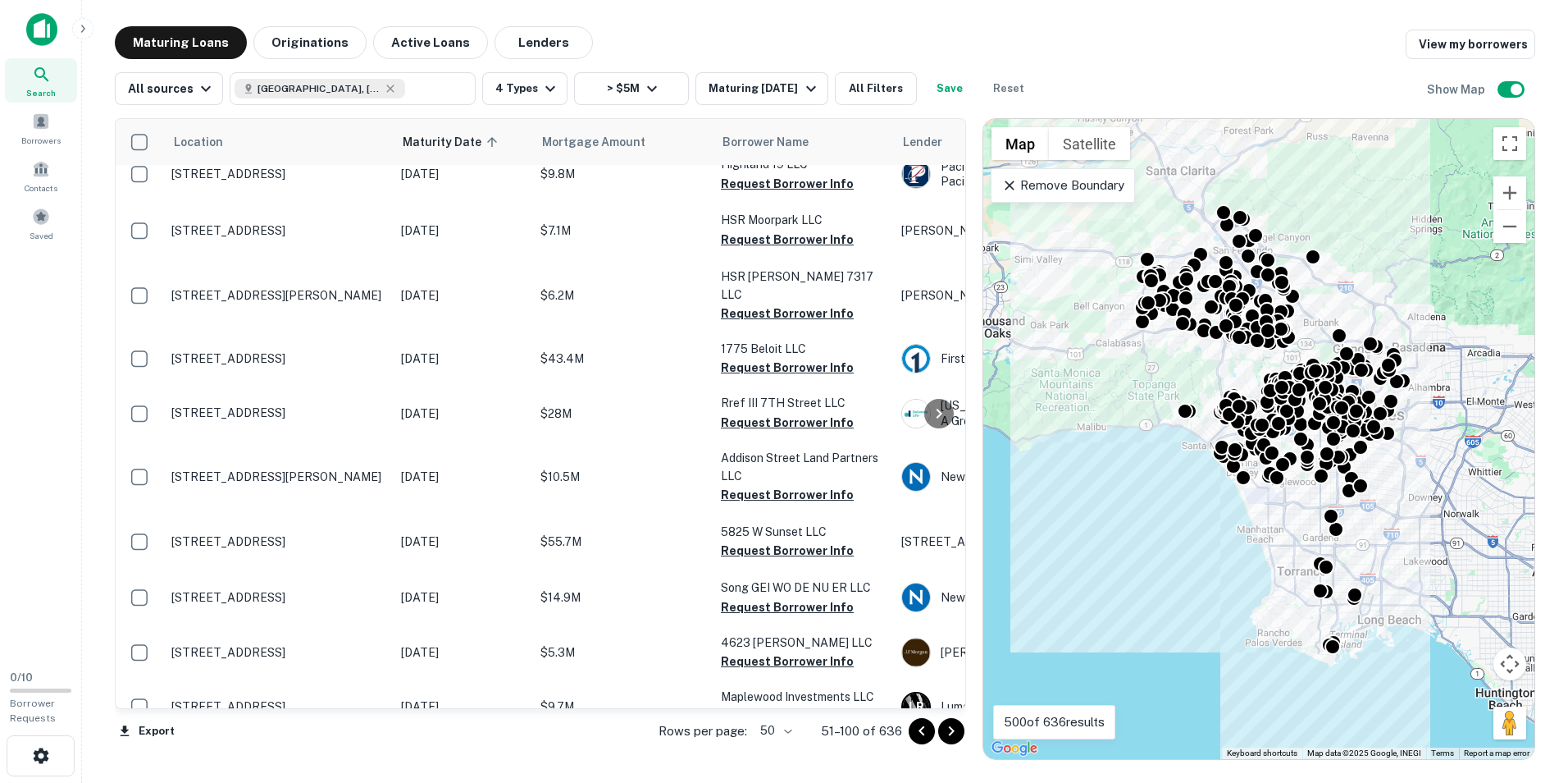
scroll to position [2361, 0]
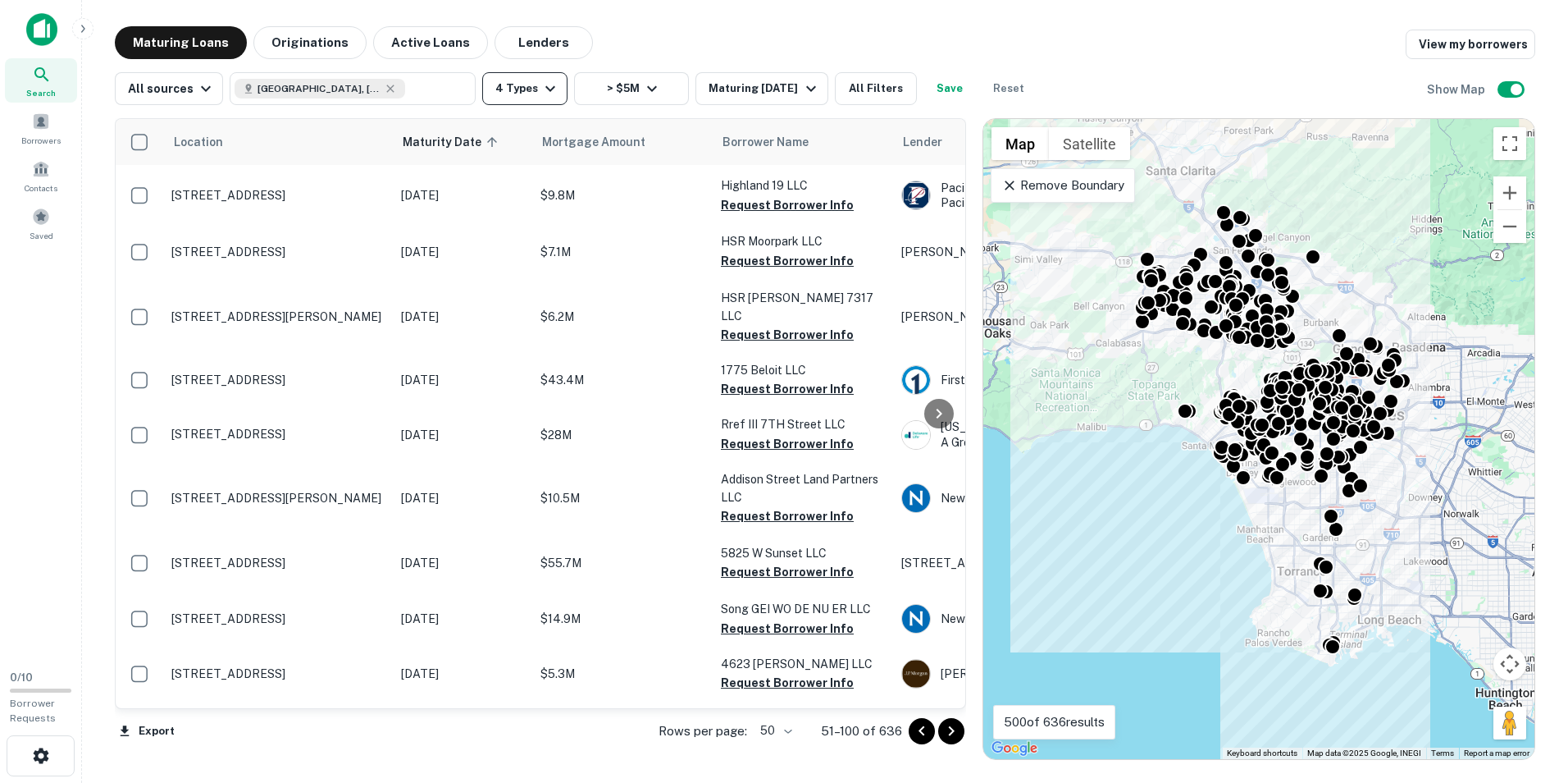
click at [550, 78] on button "4 Types" at bounding box center [525, 89] width 85 height 33
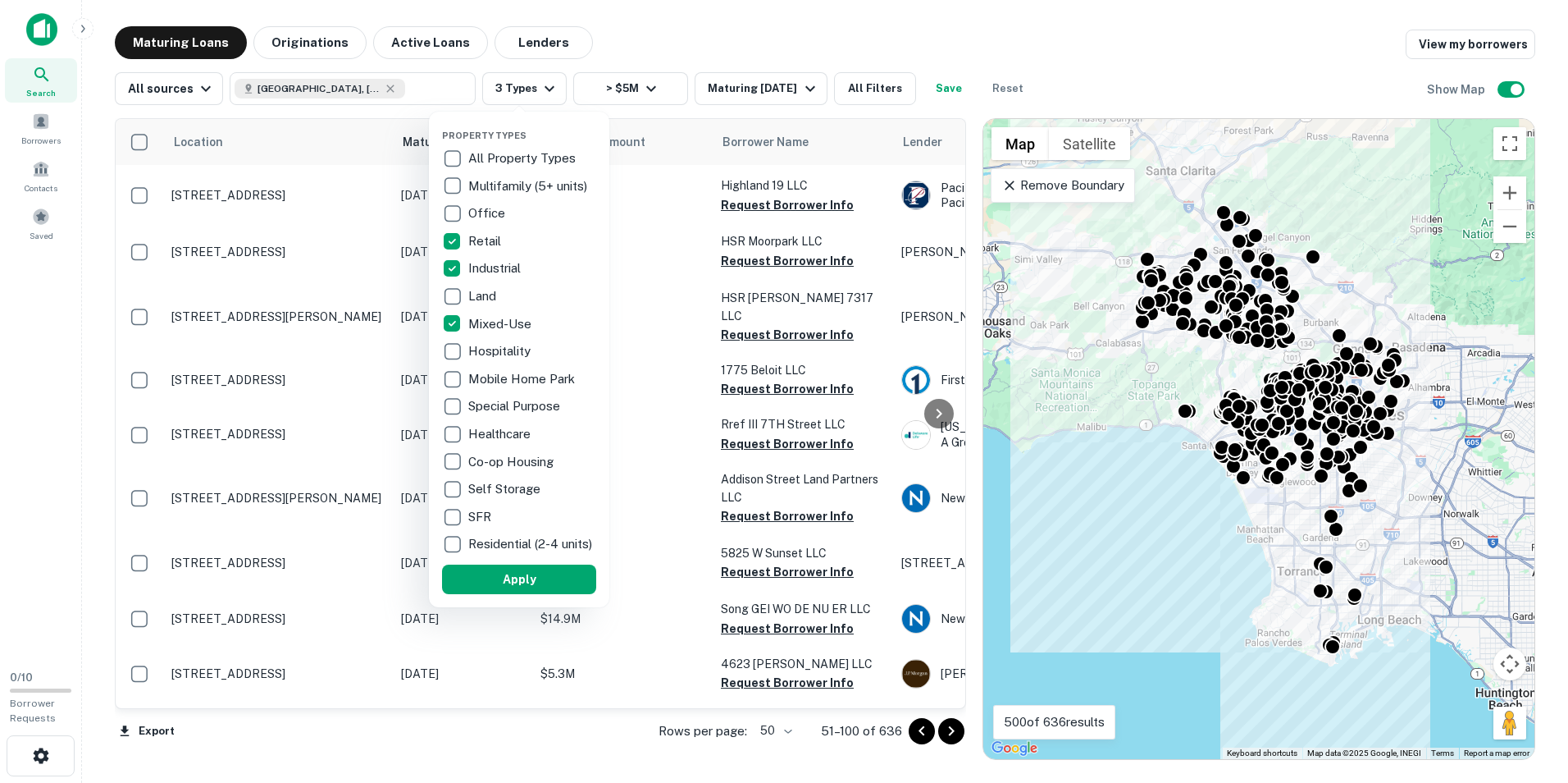
click at [529, 553] on p "Residential (2-4 units)" at bounding box center [532, 543] width 127 height 19
click at [509, 584] on button "Apply" at bounding box center [519, 579] width 154 height 29
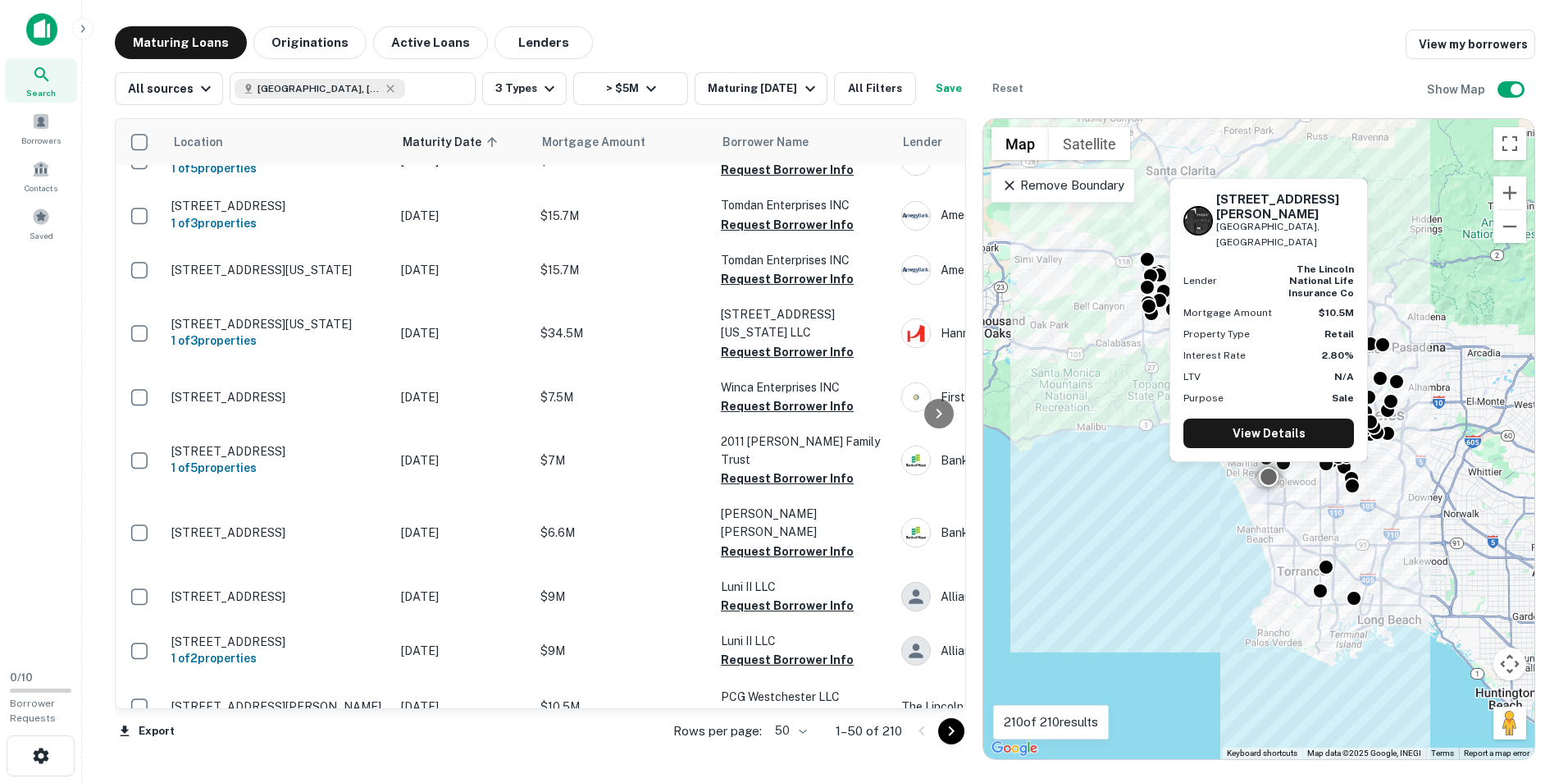
scroll to position [2355, 0]
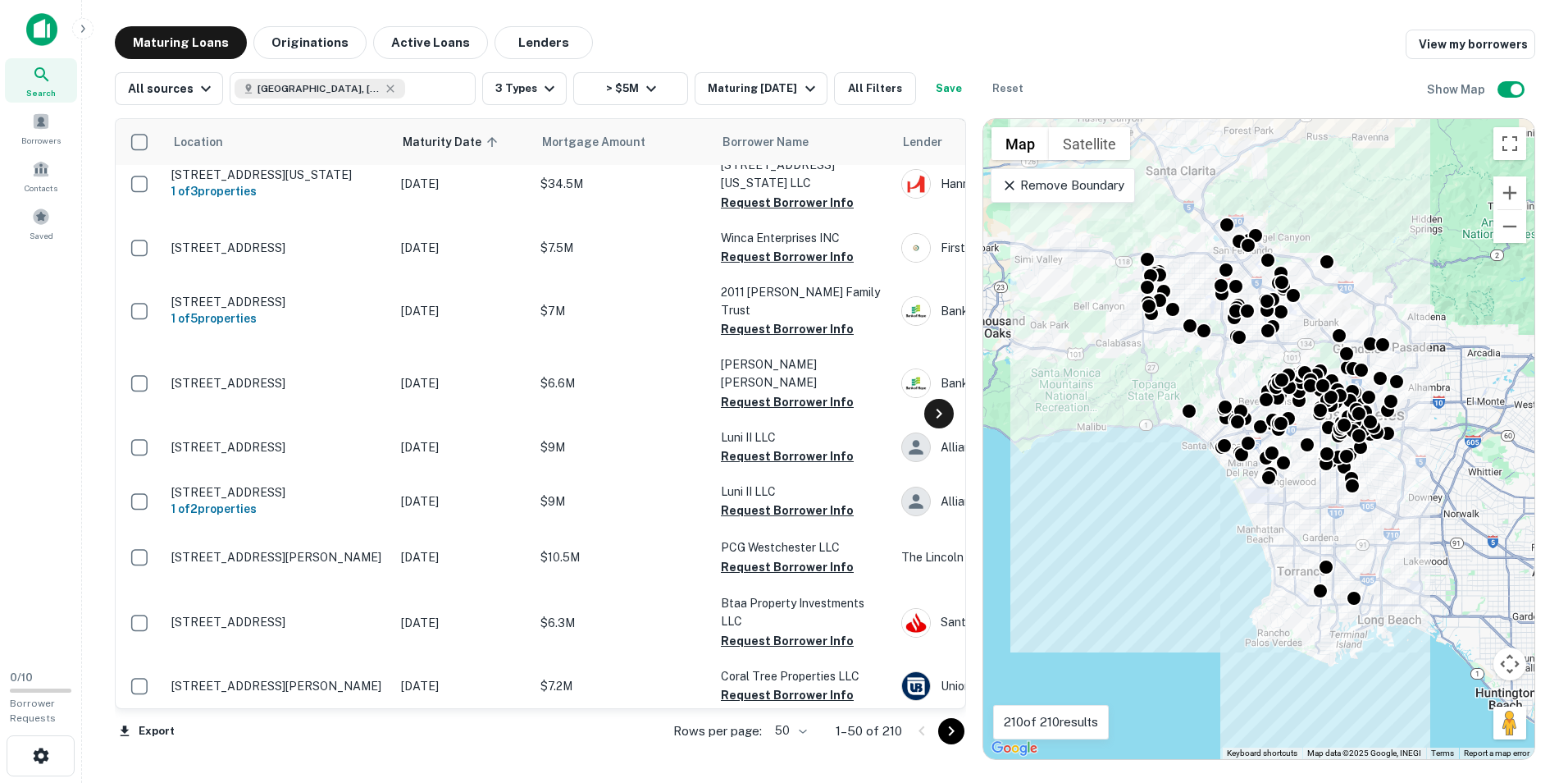
click at [930, 411] on icon at bounding box center [938, 413] width 19 height 19
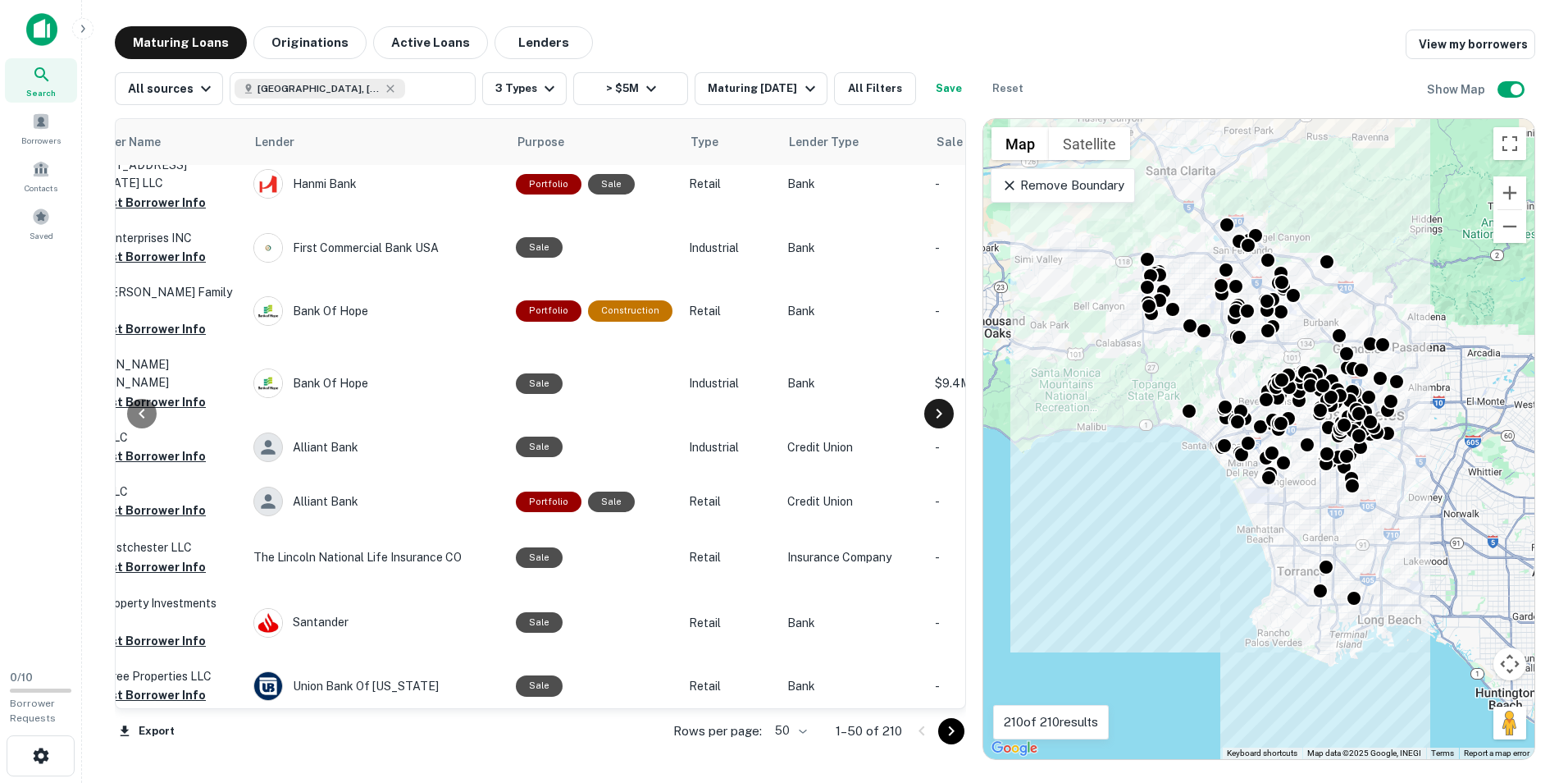
scroll to position [2355, 689]
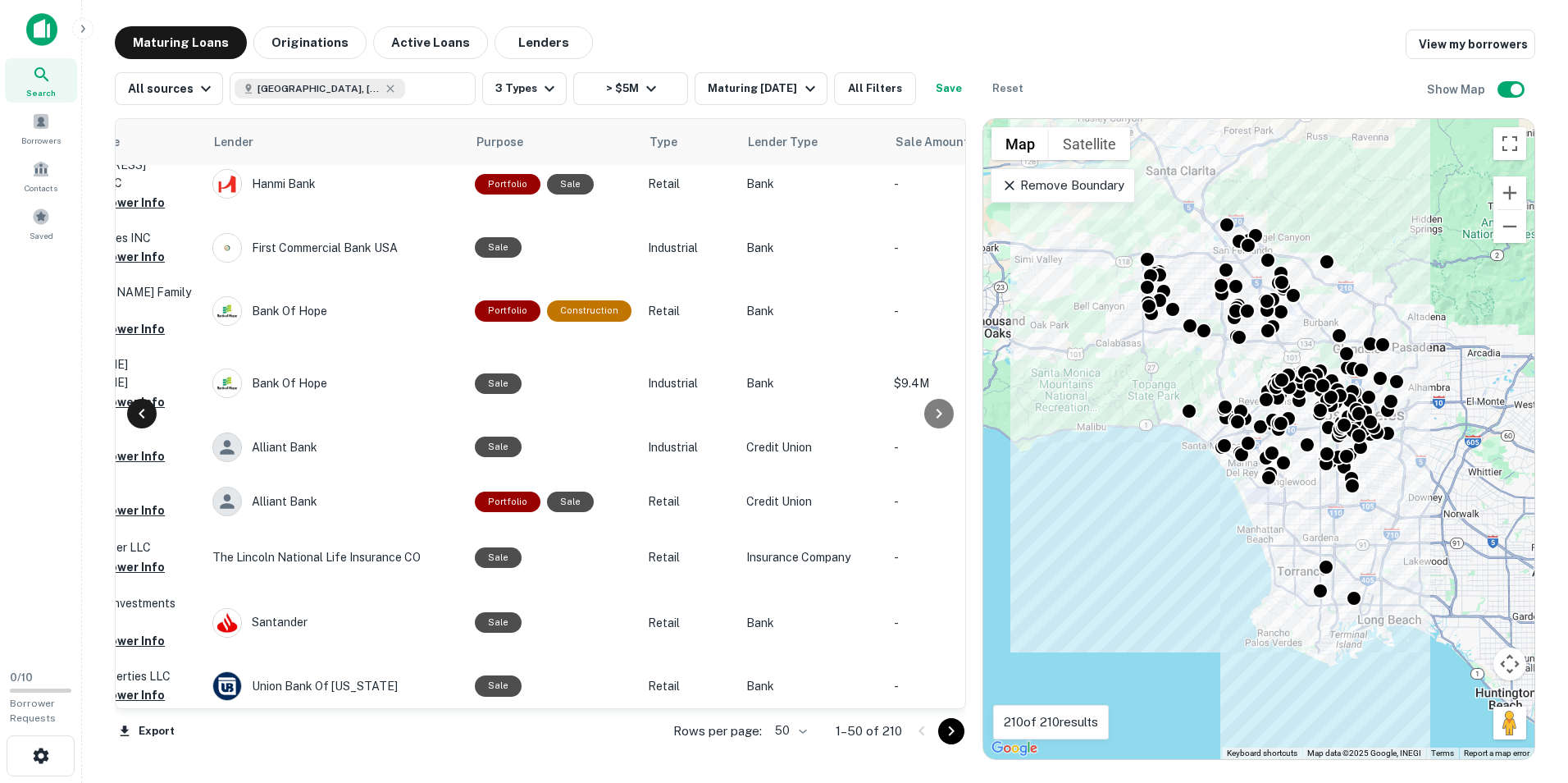
click at [149, 405] on icon at bounding box center [141, 413] width 19 height 19
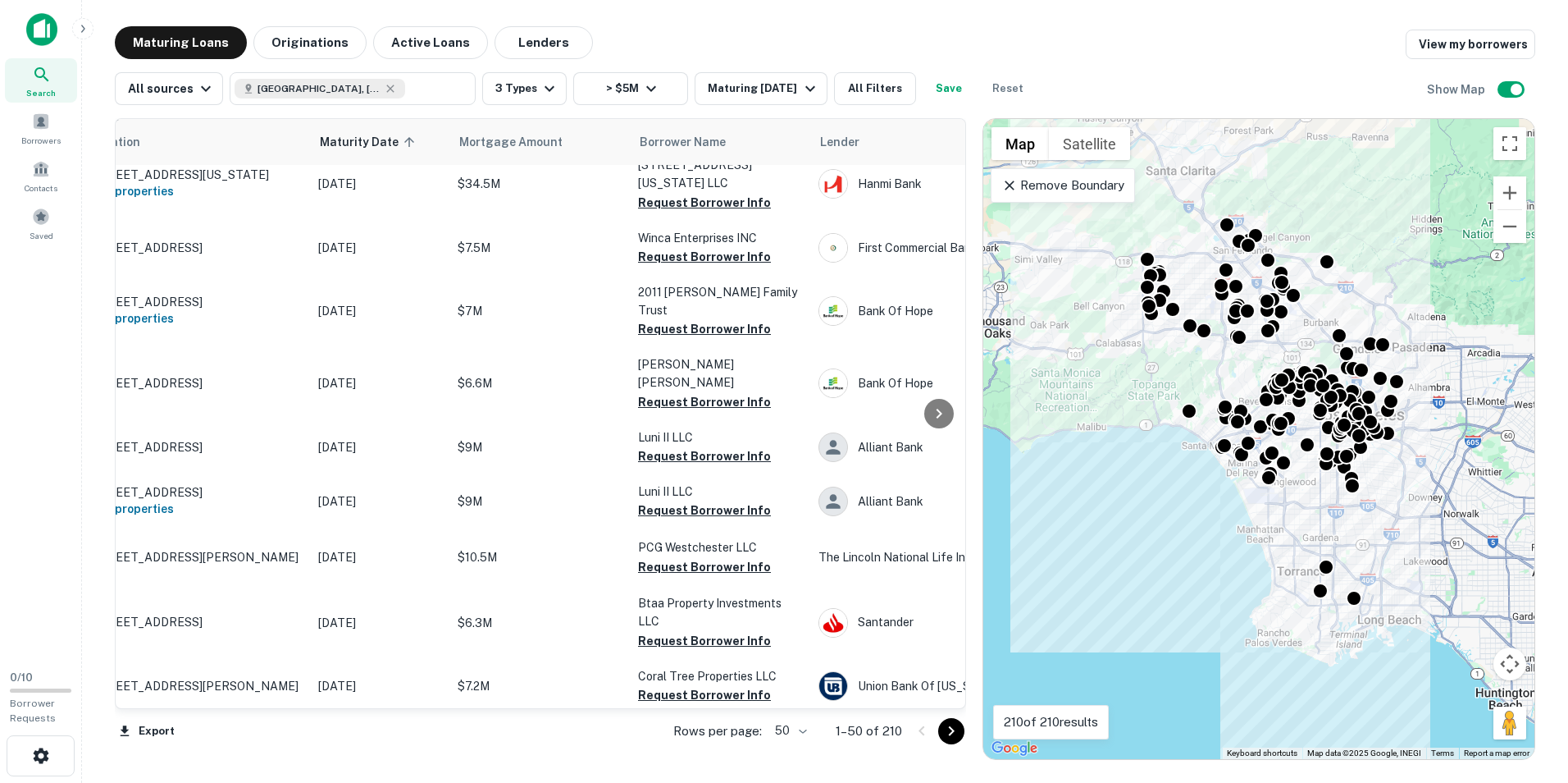
scroll to position [2355, 0]
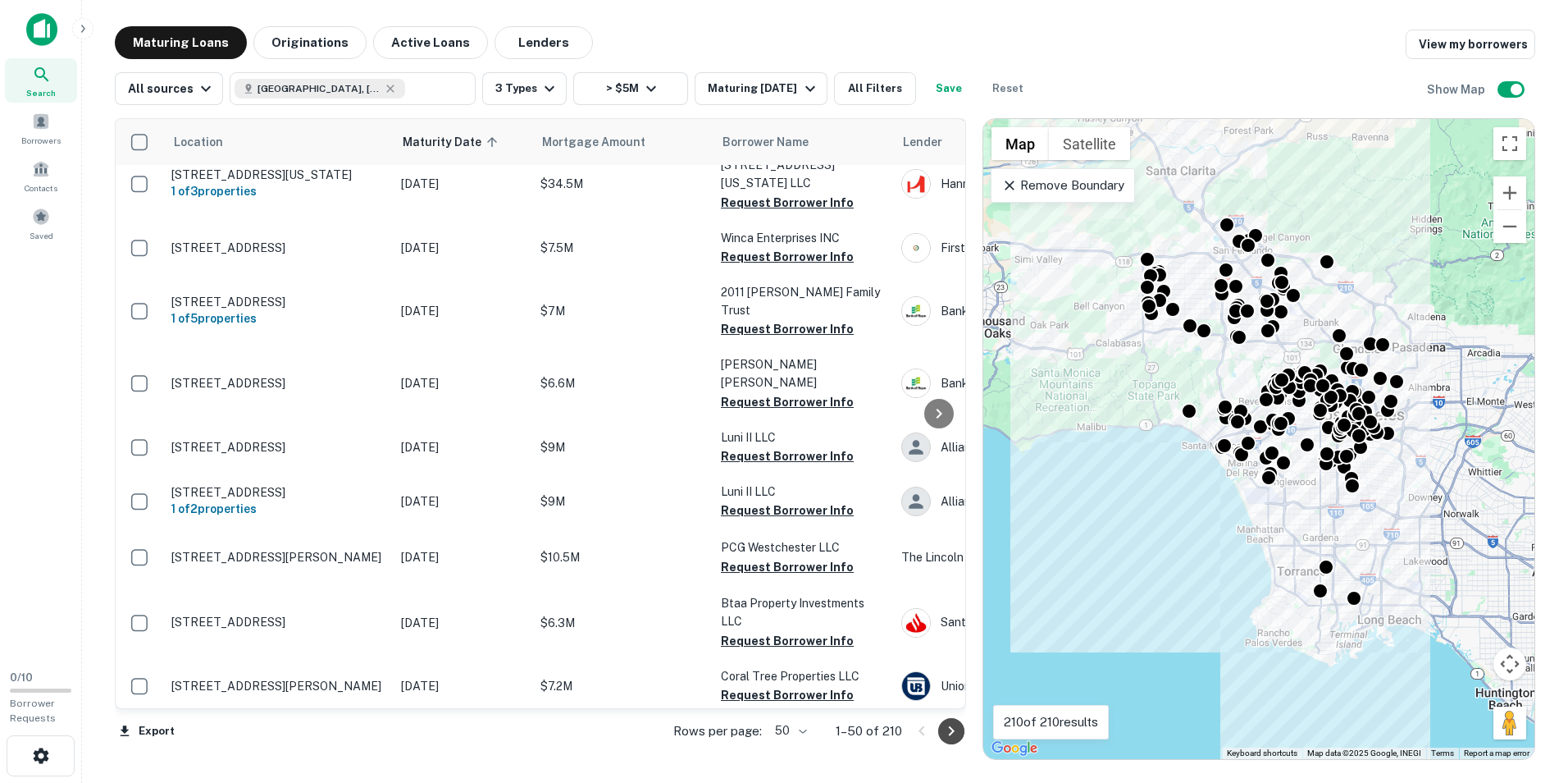
click at [946, 731] on icon "Go to next page" at bounding box center [951, 731] width 19 height 19
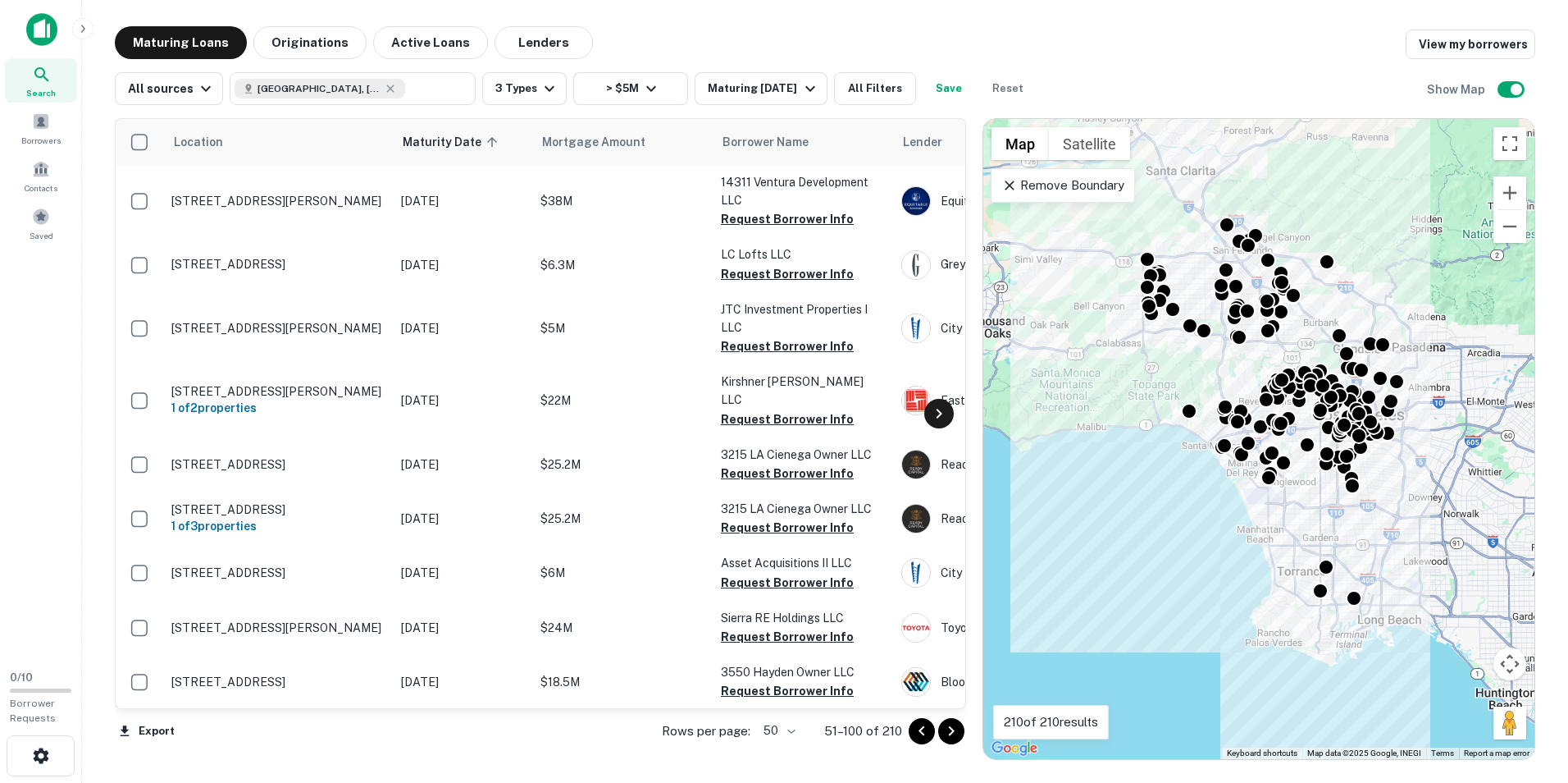
click at [931, 408] on icon at bounding box center [938, 413] width 19 height 19
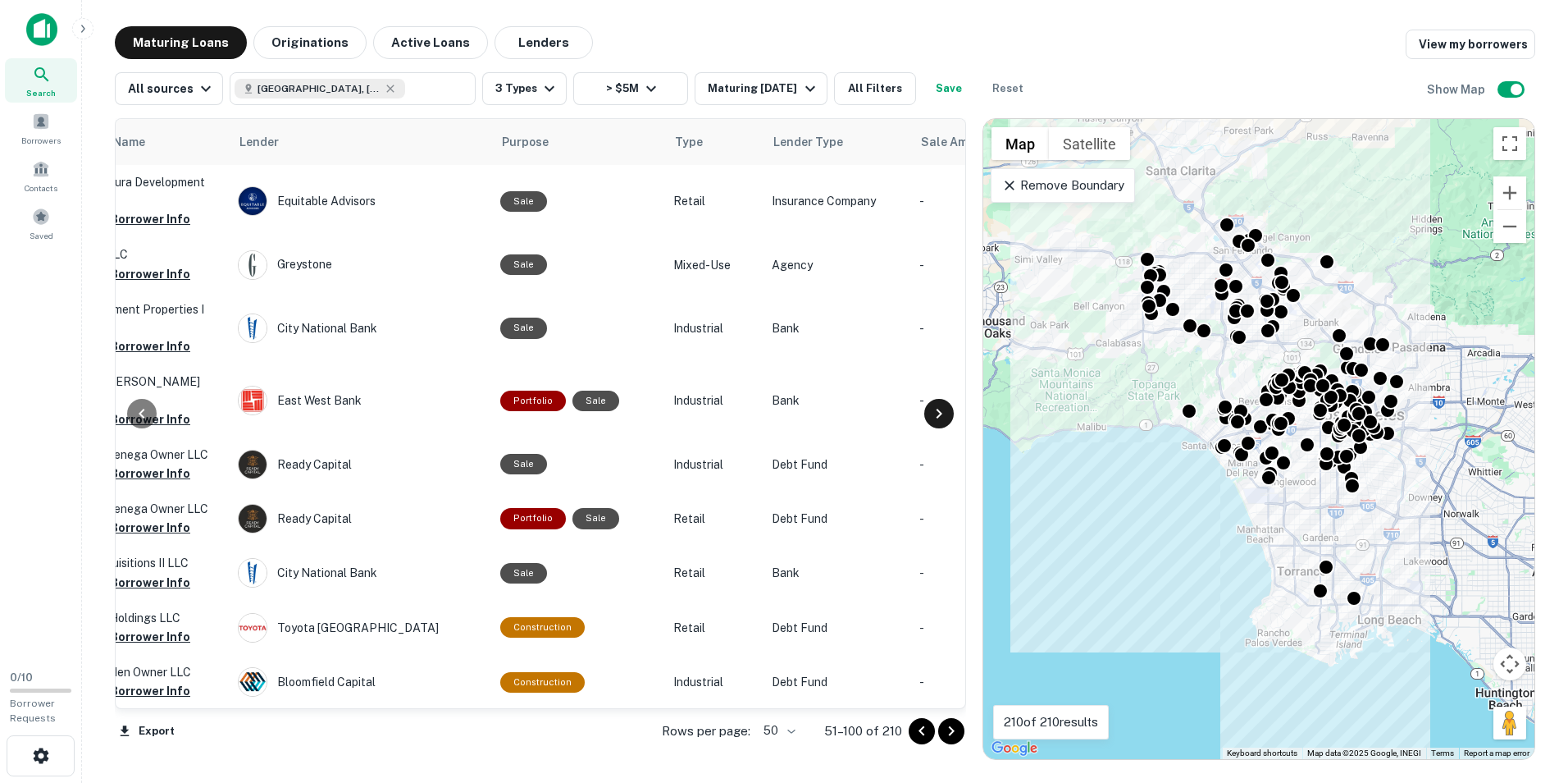
scroll to position [0, 689]
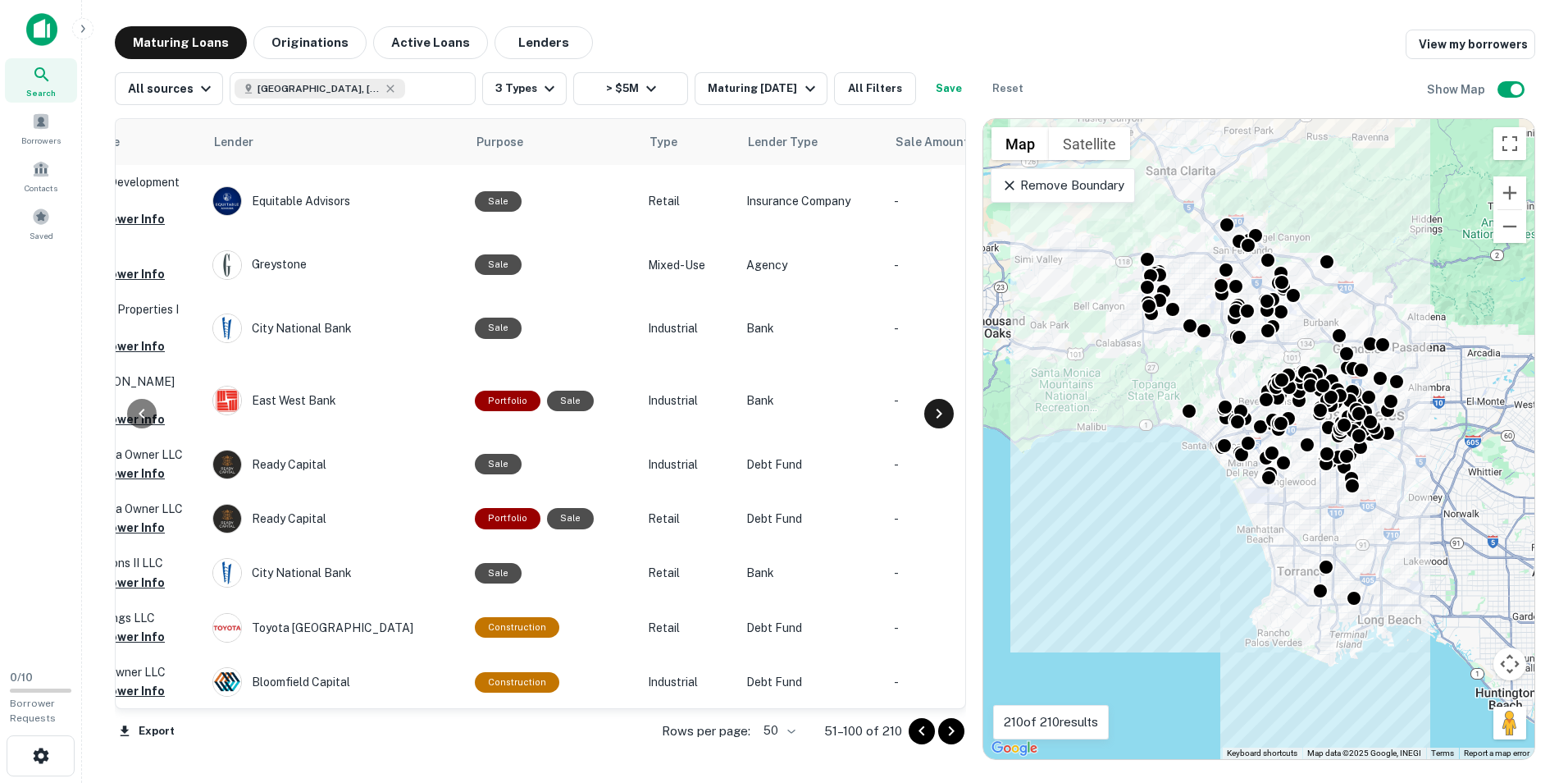
click at [942, 412] on icon at bounding box center [938, 413] width 19 height 19
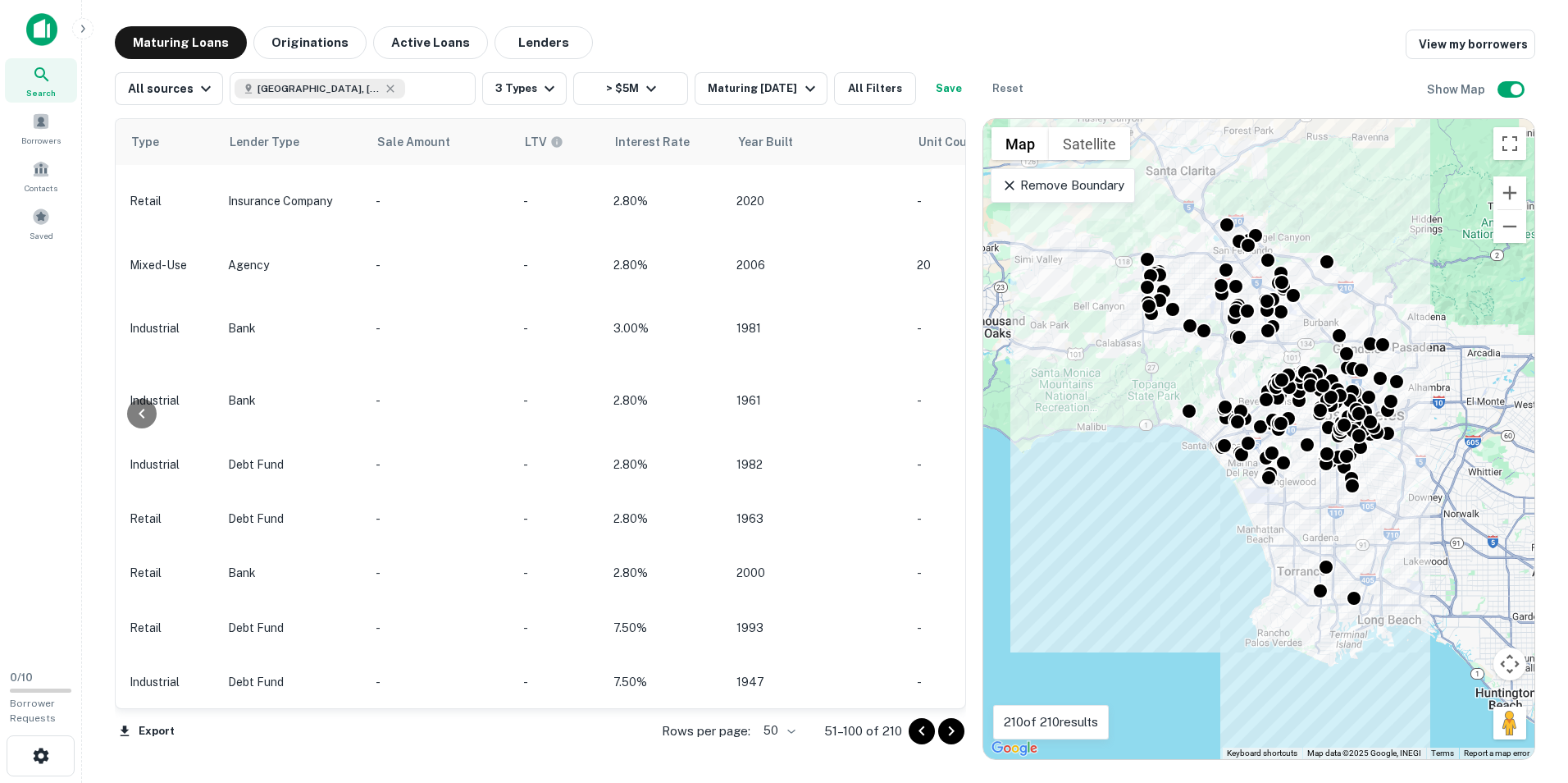
scroll to position [0, 1378]
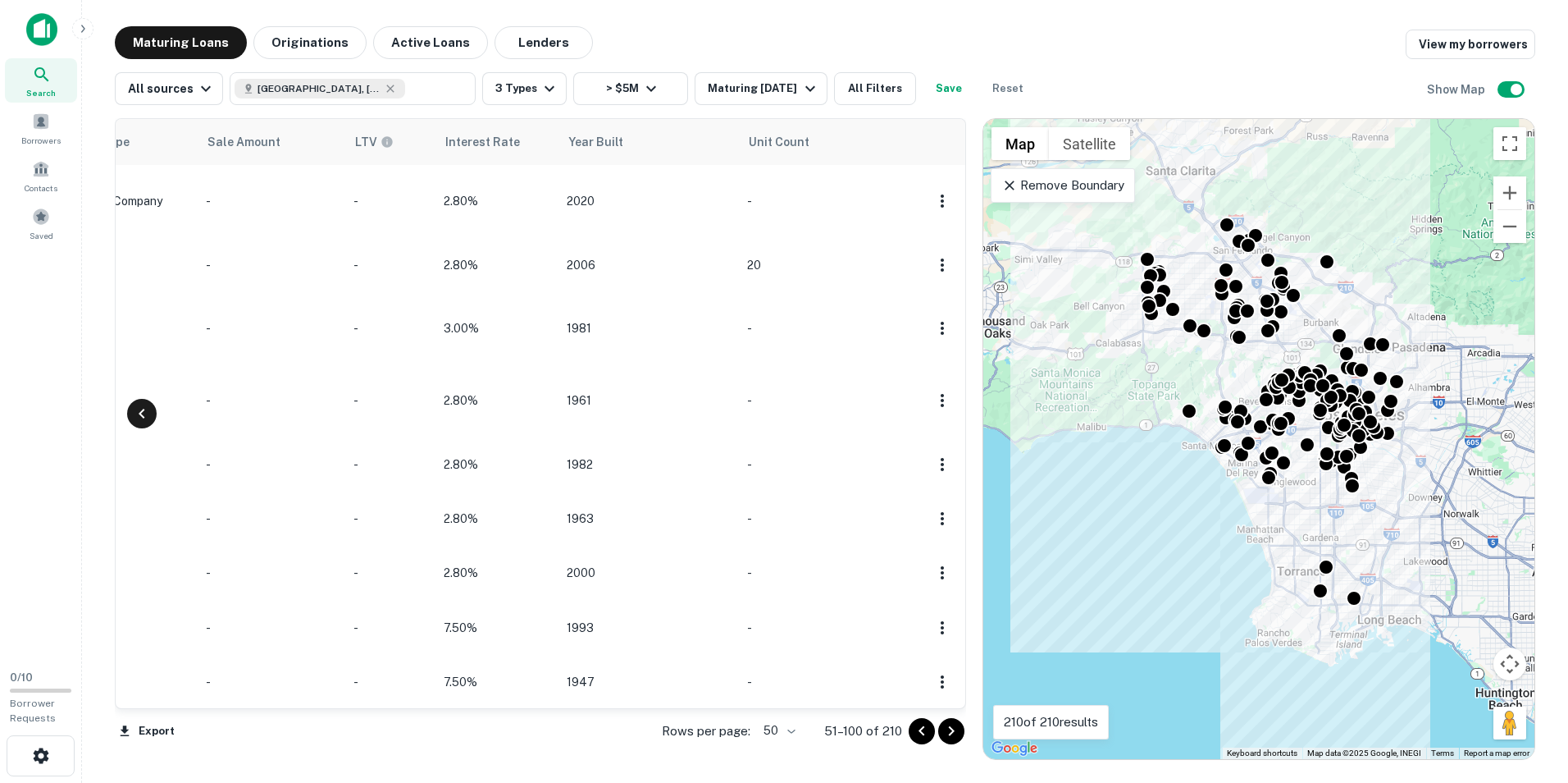
click at [140, 412] on icon at bounding box center [141, 413] width 19 height 19
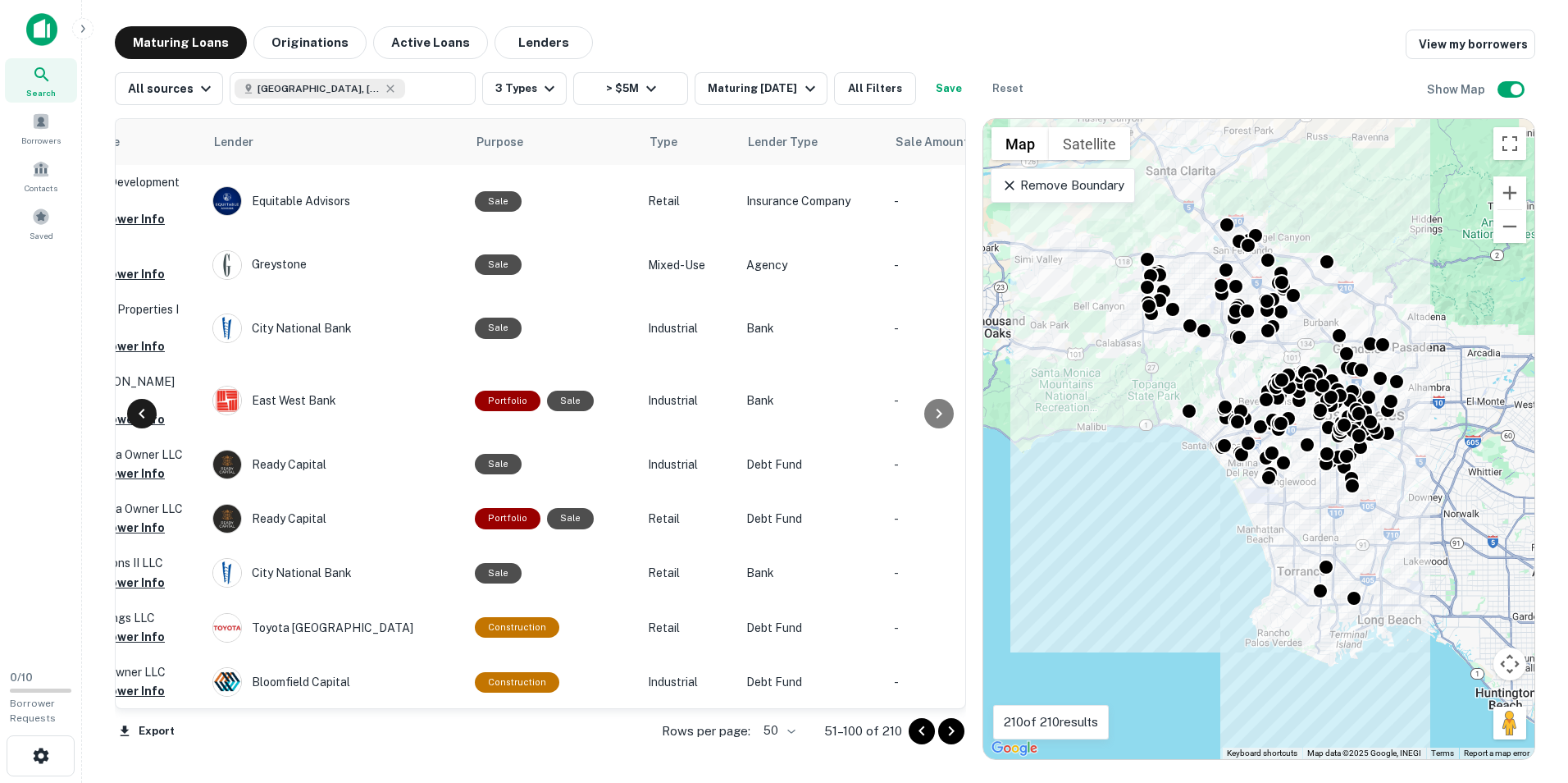
click at [140, 412] on icon at bounding box center [141, 413] width 19 height 19
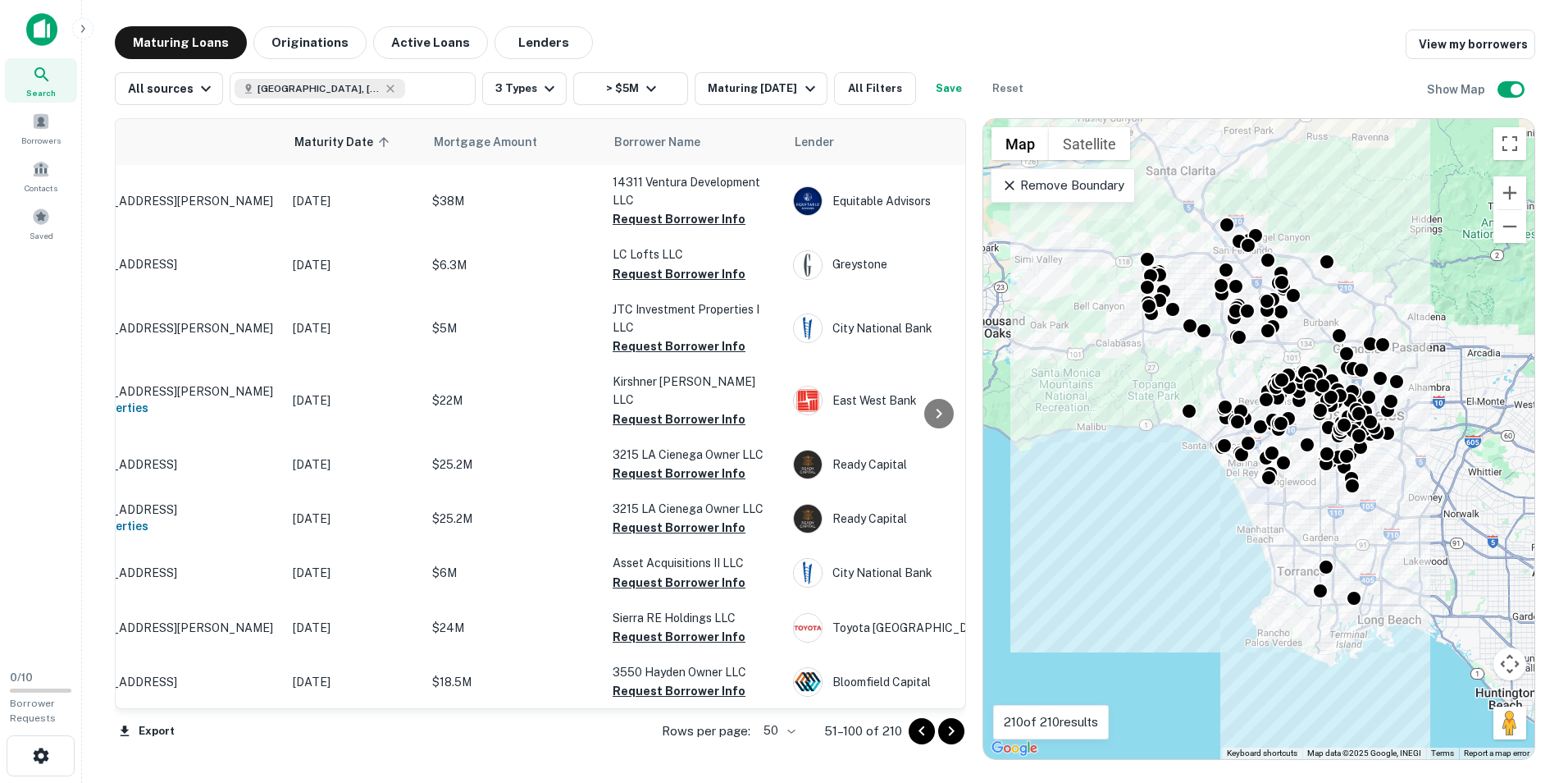
scroll to position [0, 0]
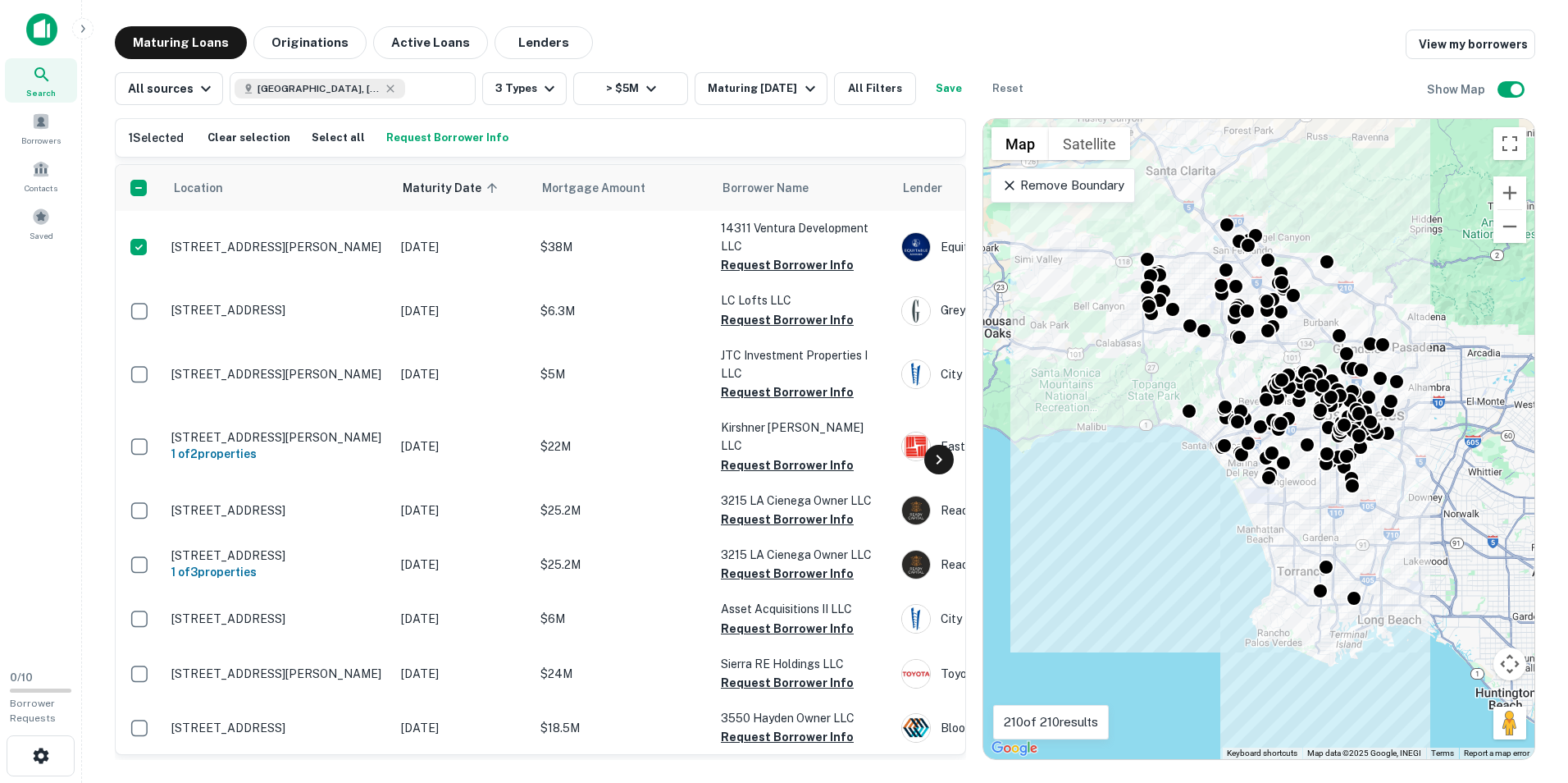
click at [939, 459] on icon at bounding box center [938, 459] width 6 height 10
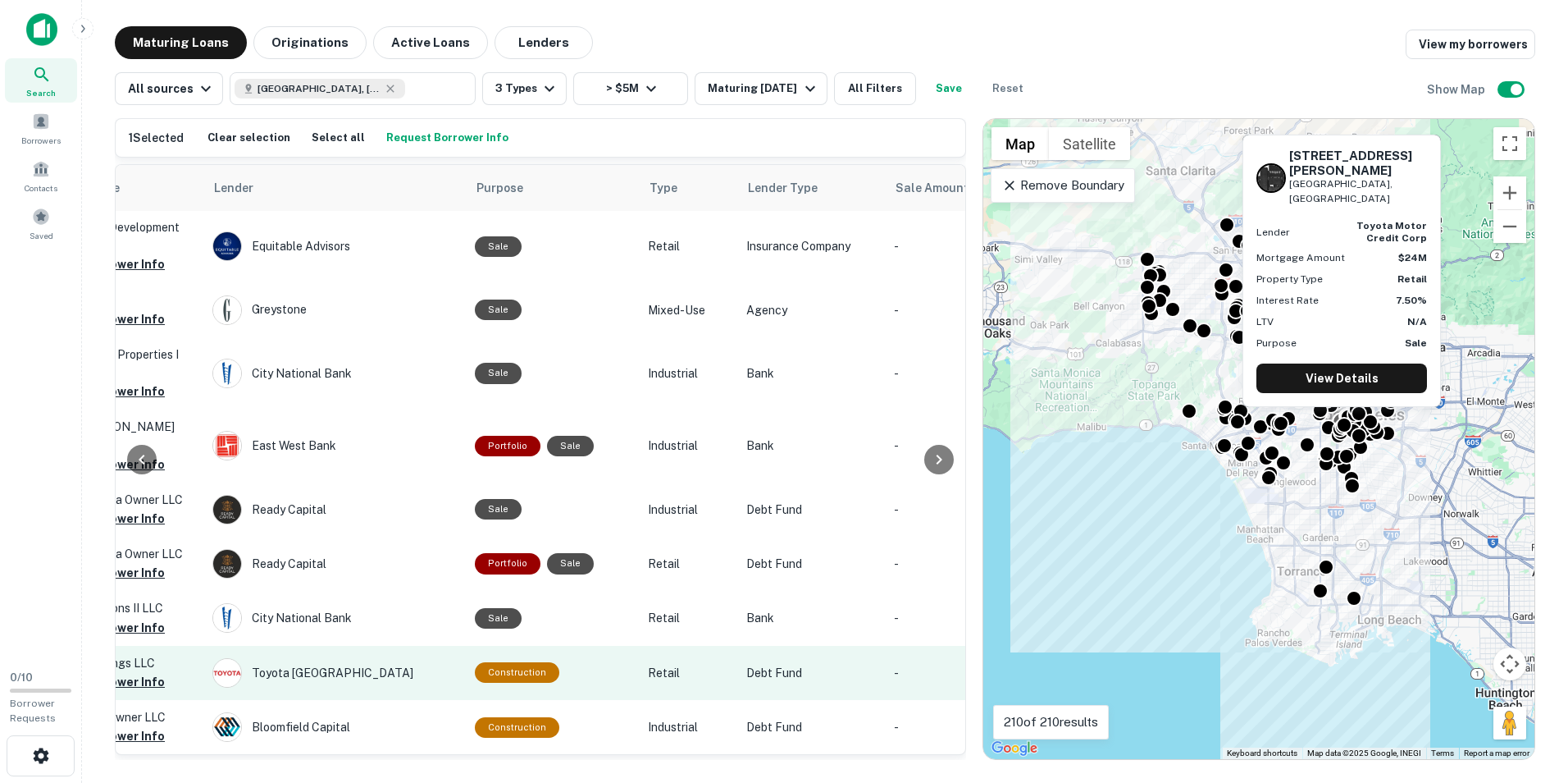
scroll to position [0, 689]
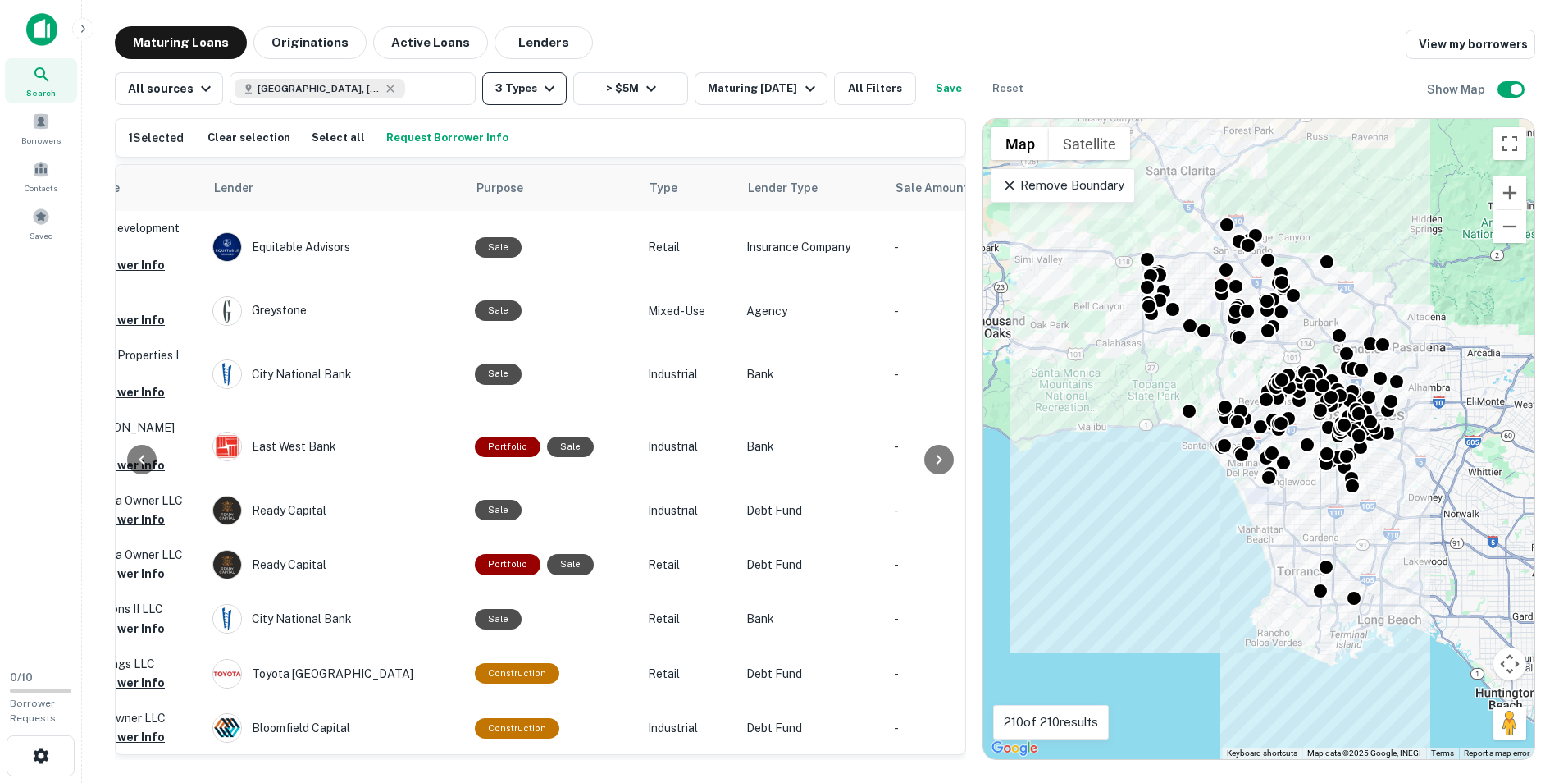
click at [541, 92] on icon "button" at bounding box center [548, 88] width 19 height 19
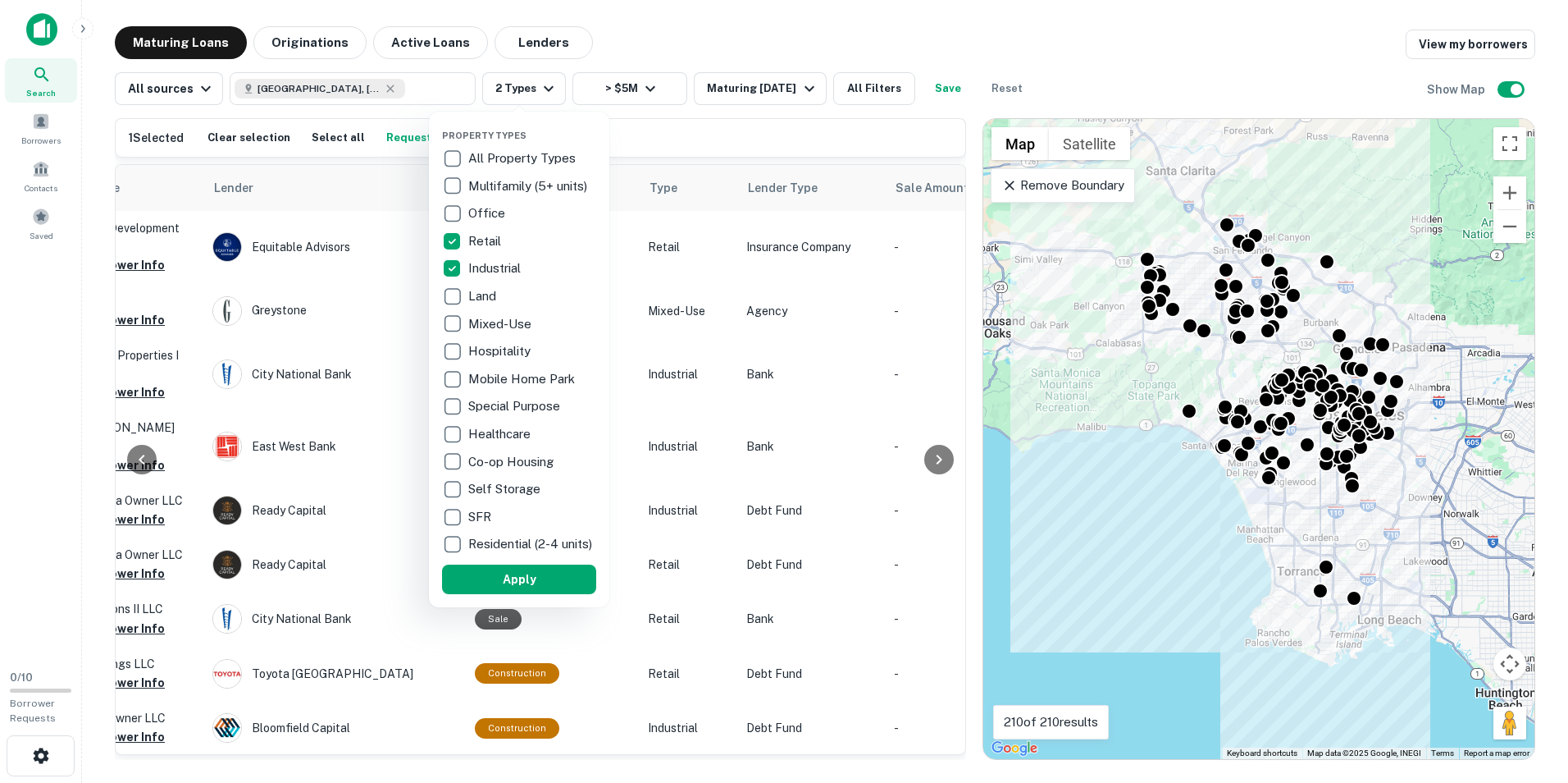
click at [502, 586] on button "Apply" at bounding box center [519, 579] width 154 height 29
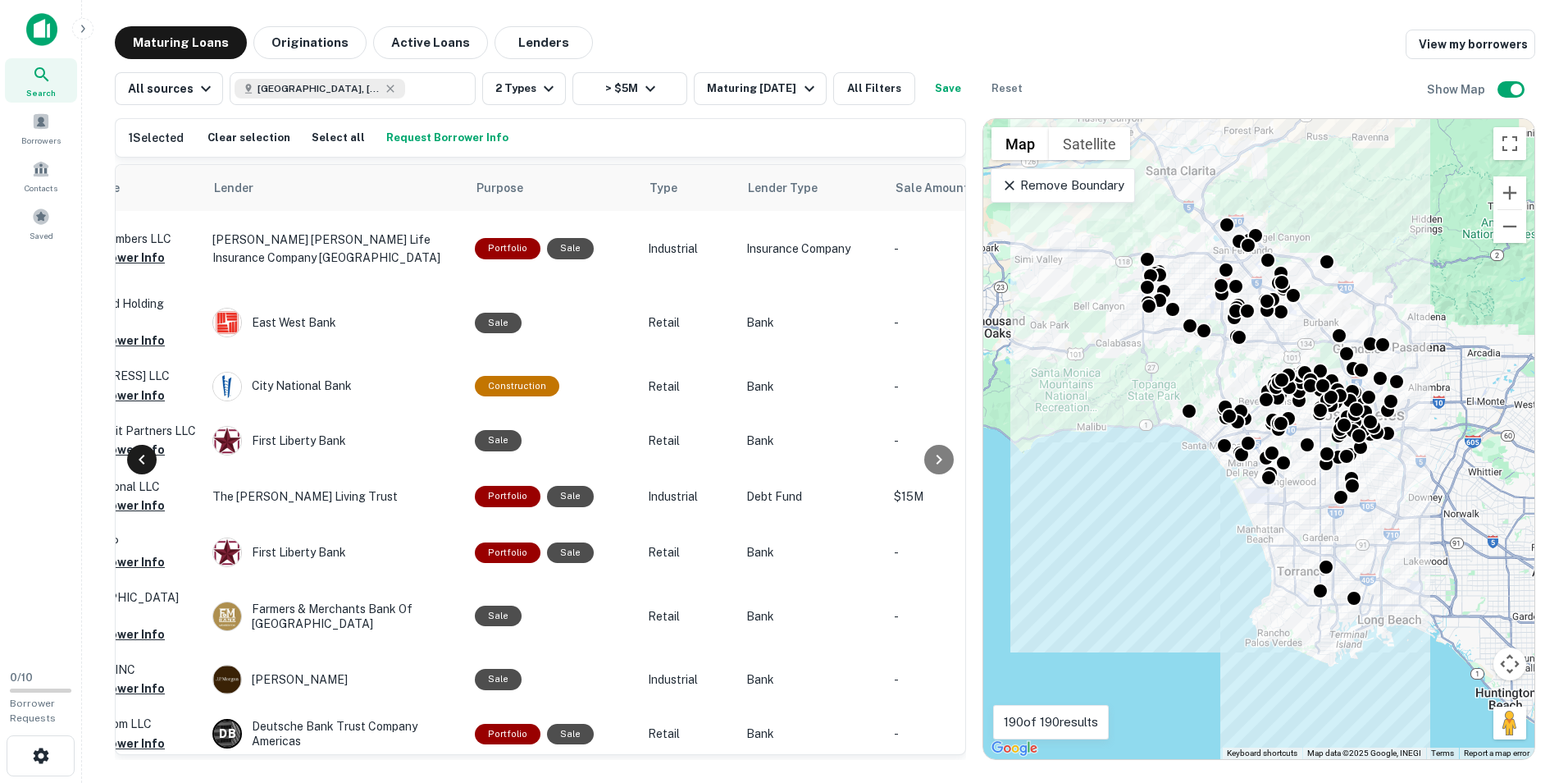
click at [148, 460] on icon at bounding box center [141, 459] width 19 height 19
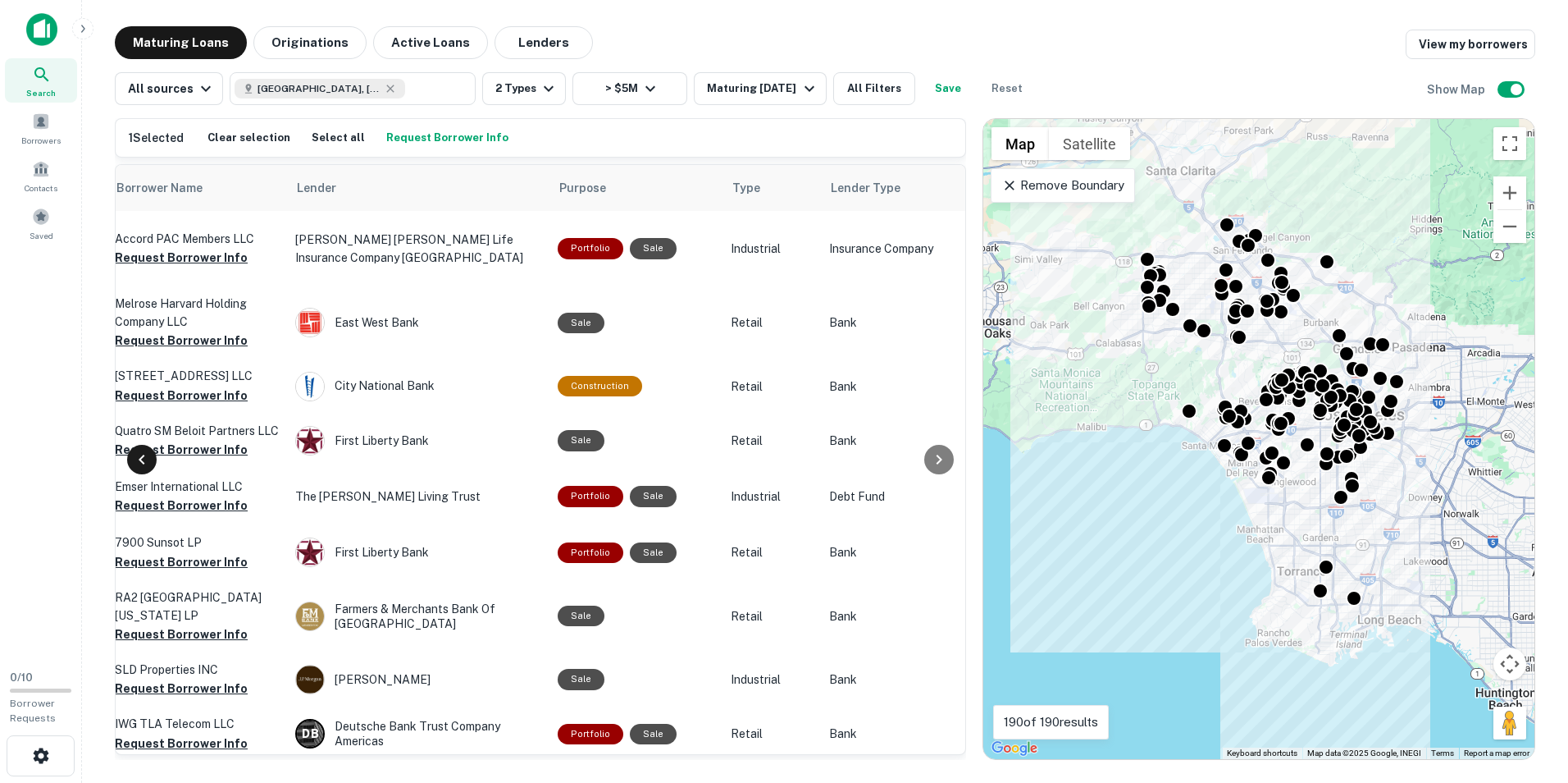
click at [148, 460] on icon at bounding box center [141, 459] width 19 height 19
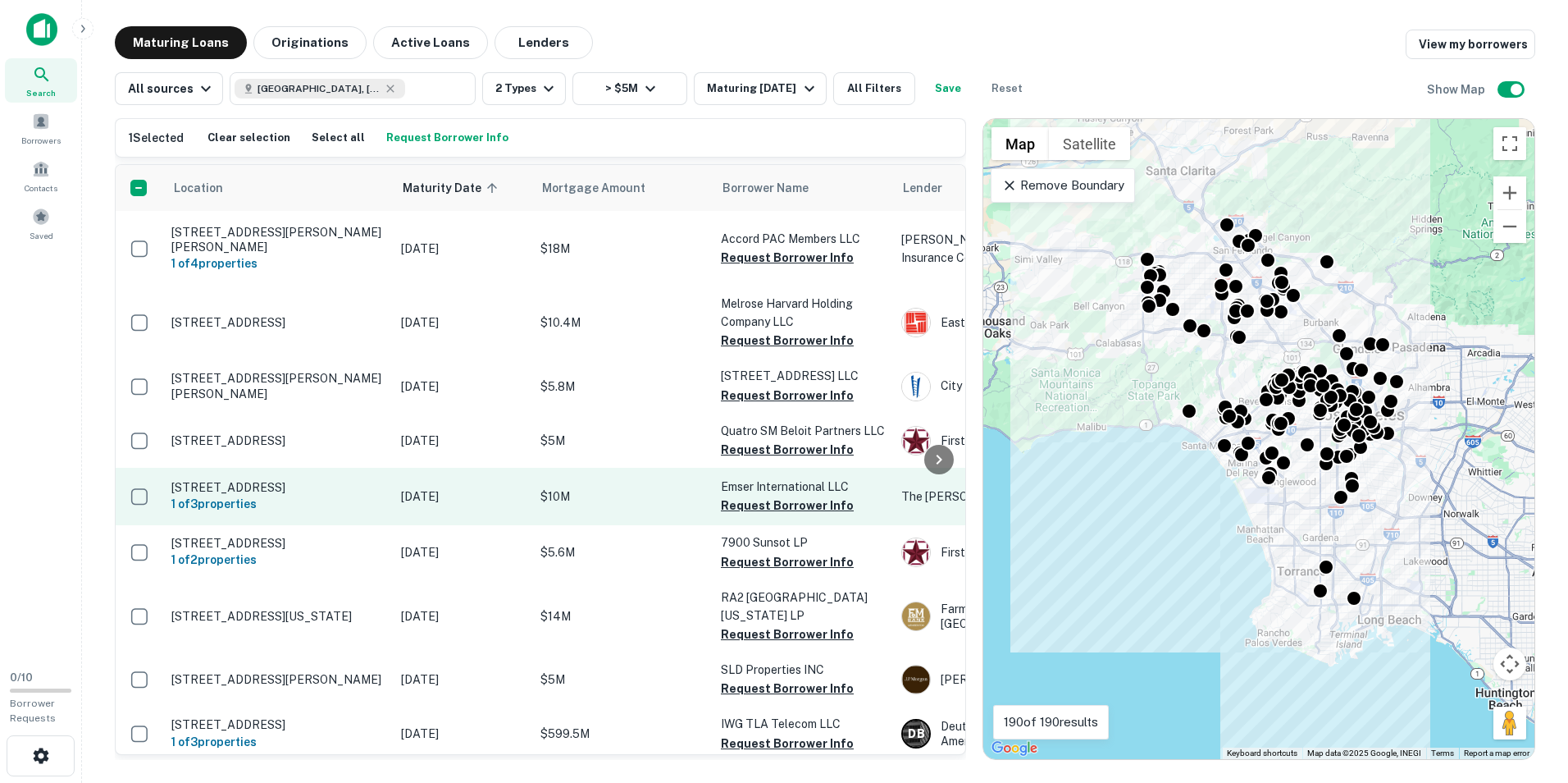
click at [148, 468] on link "[STREET_ADDRESS] 1 of 3 properties [DATE] $10M Emser International LLC Request …" at bounding box center [1228, 496] width 2226 height 57
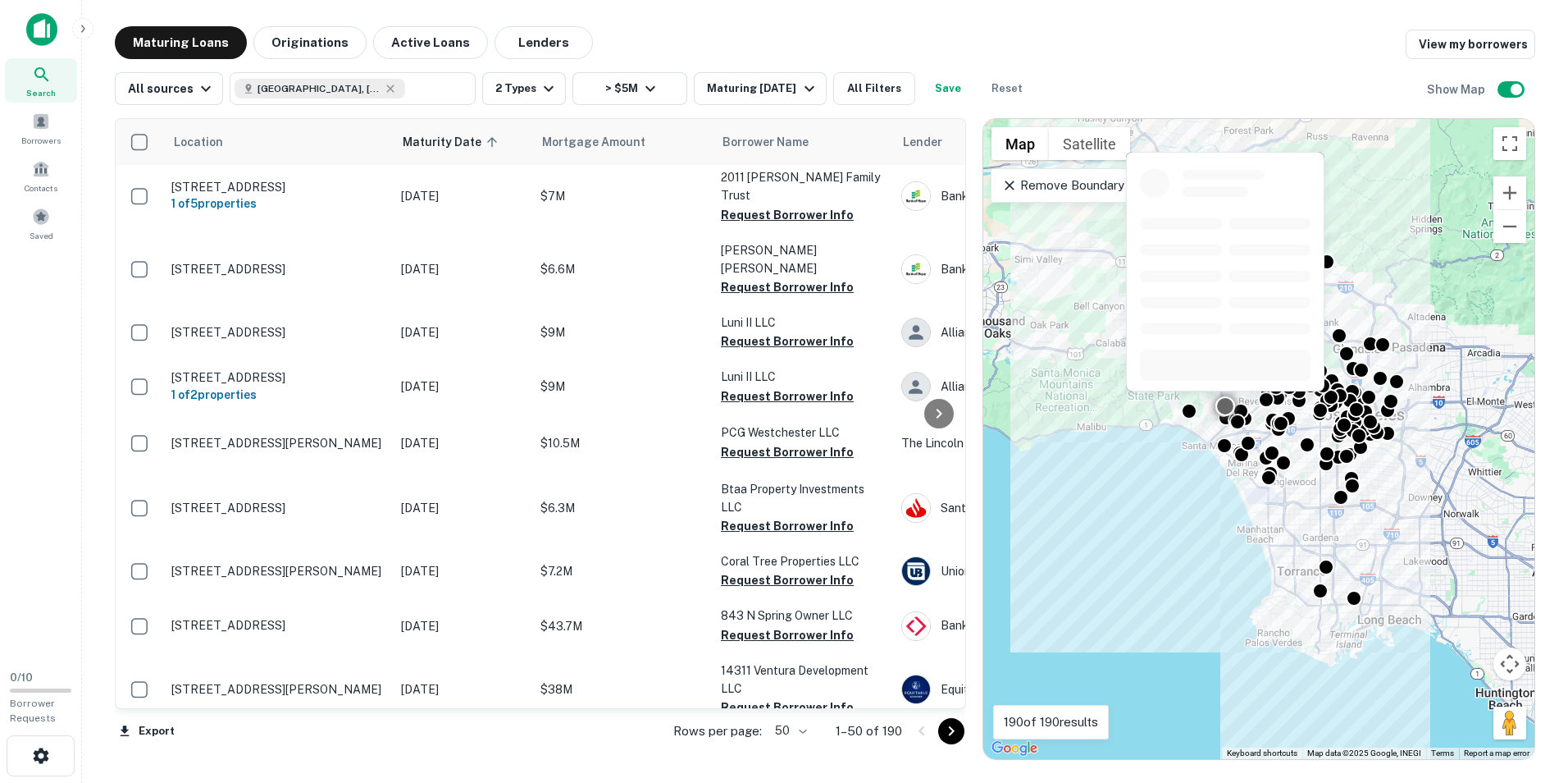
scroll to position [2398, 0]
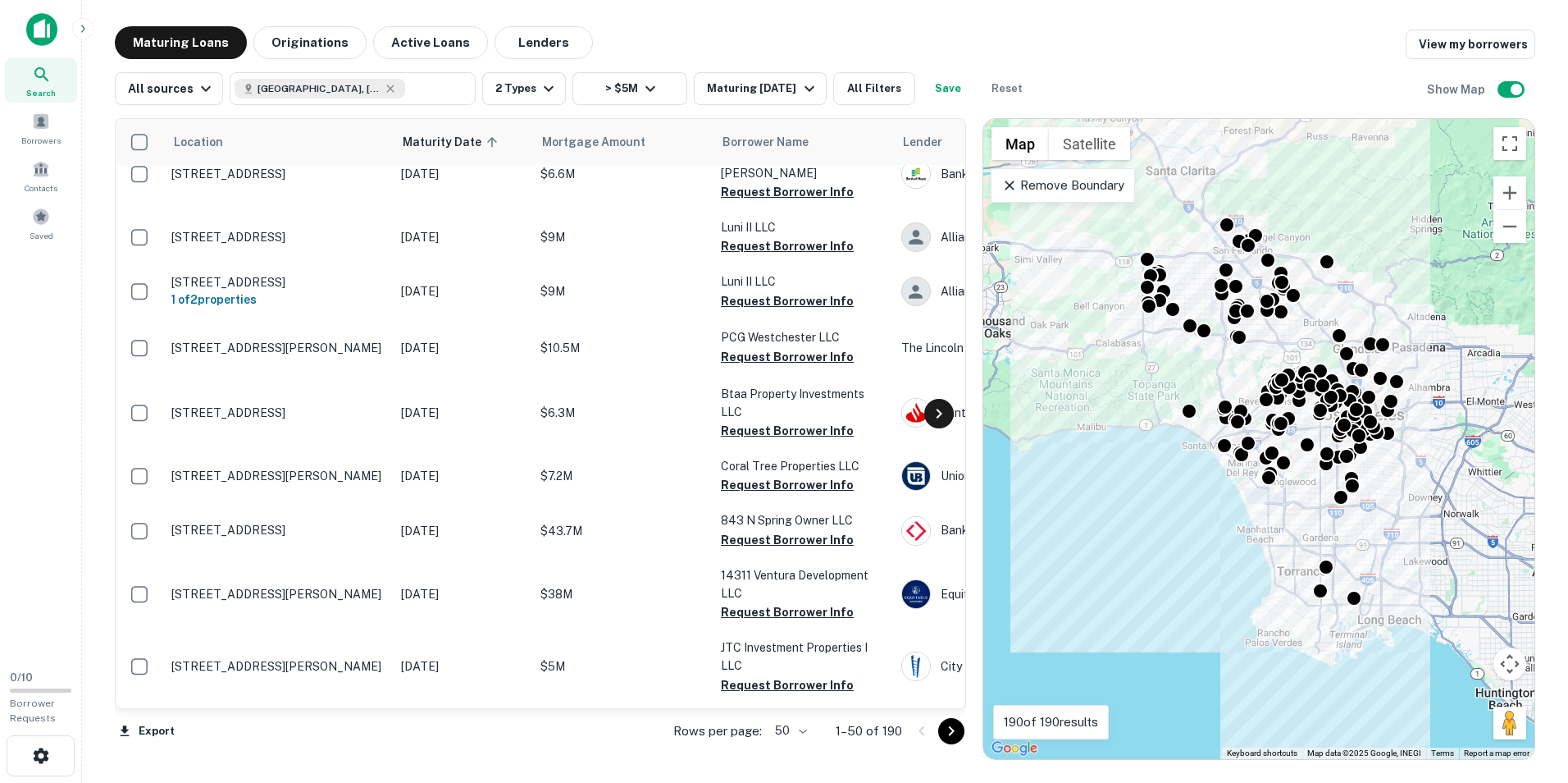
click at [941, 401] on div at bounding box center [939, 414] width 29 height 29
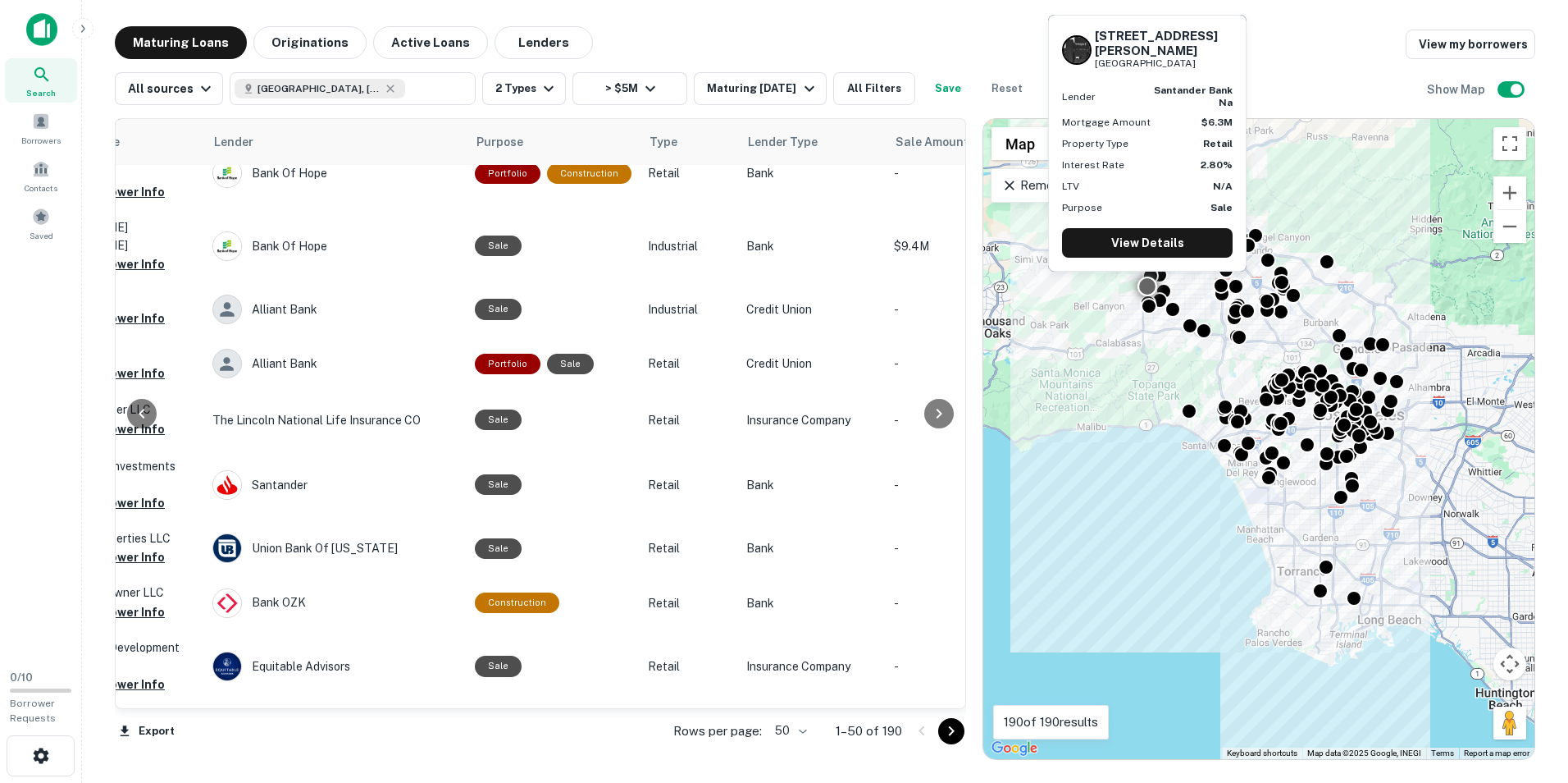
scroll to position [2398, 689]
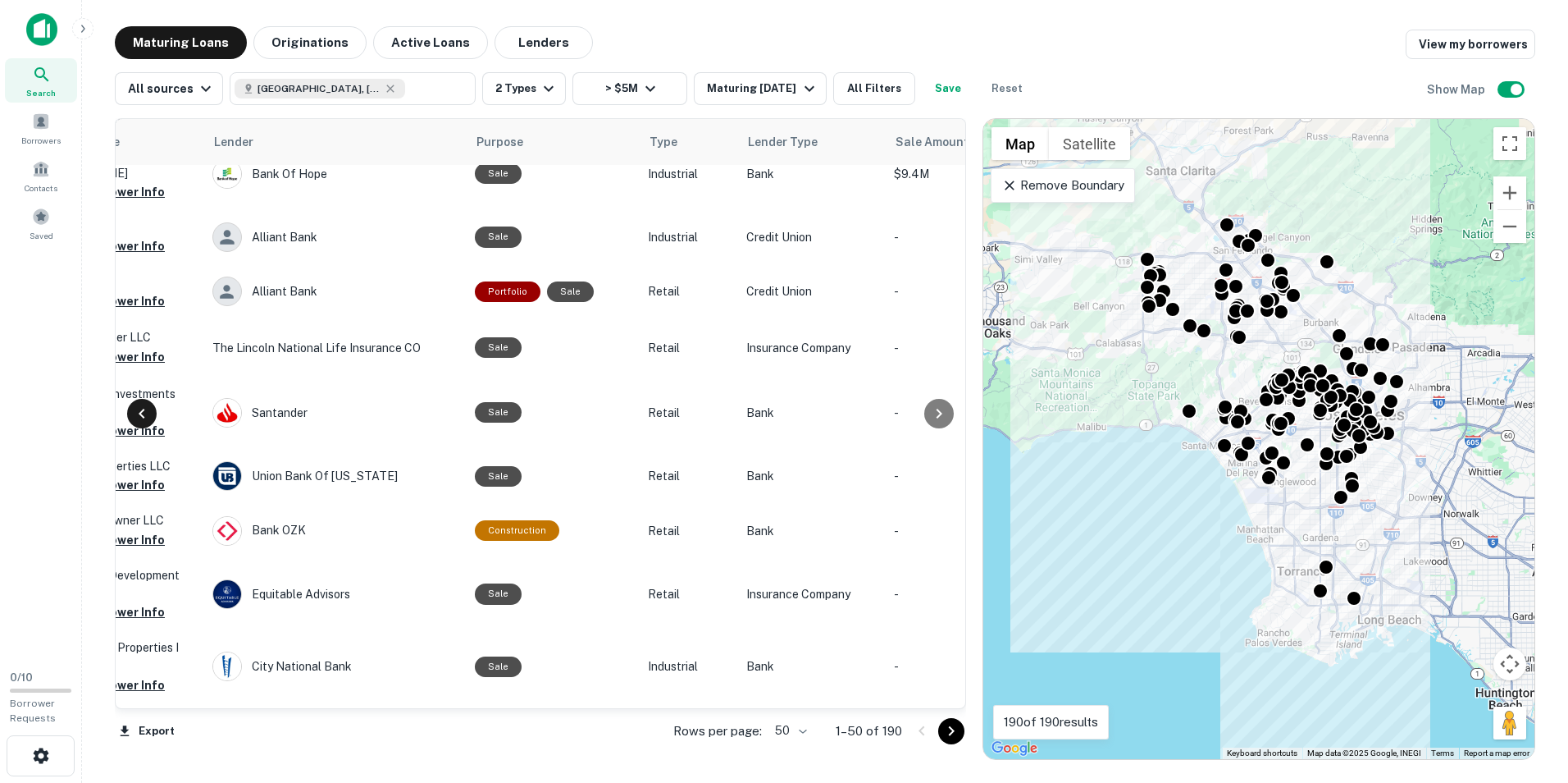
click at [139, 409] on icon at bounding box center [141, 413] width 19 height 19
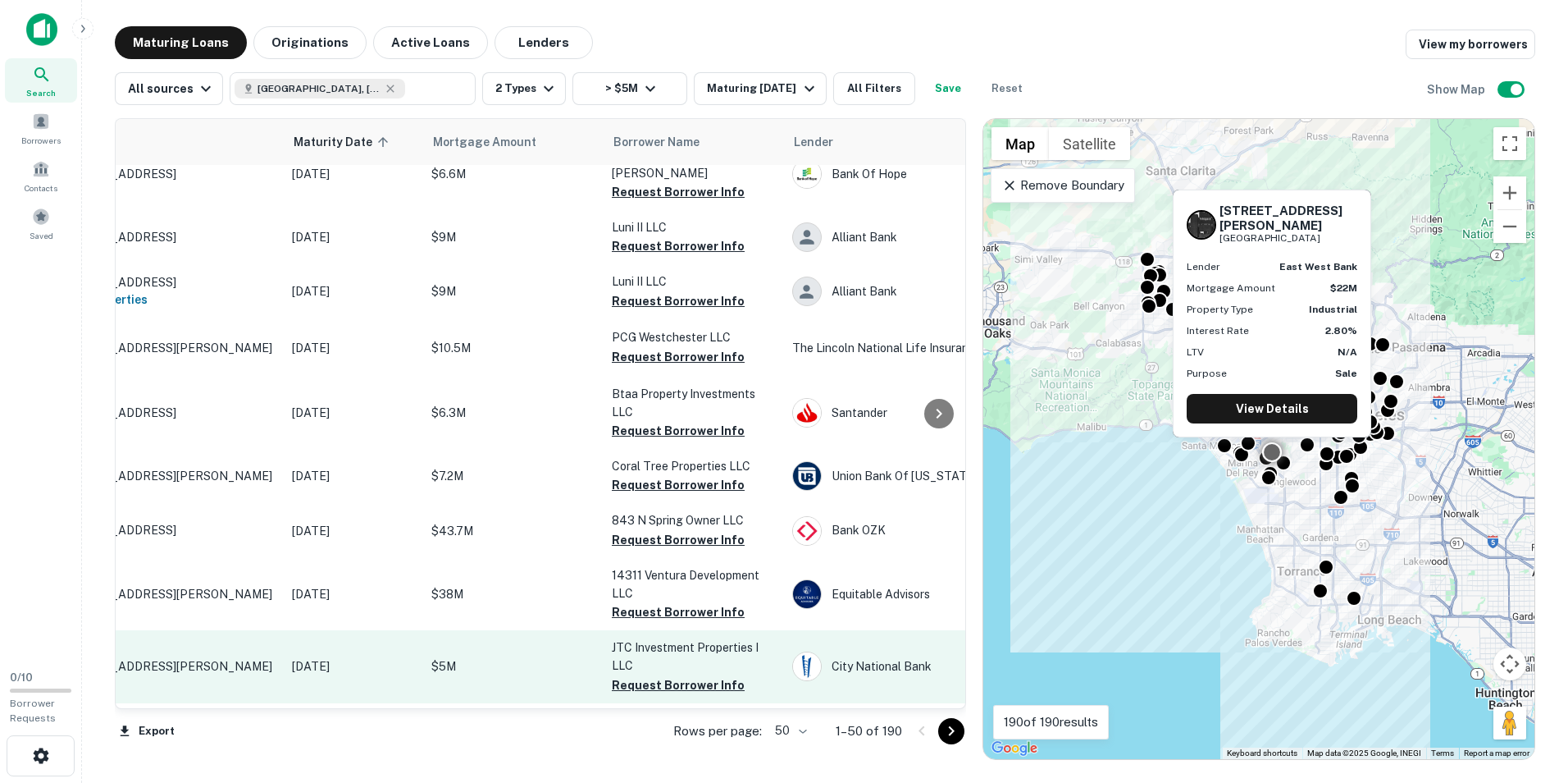
scroll to position [2398, 0]
